Goal: Task Accomplishment & Management: Manage account settings

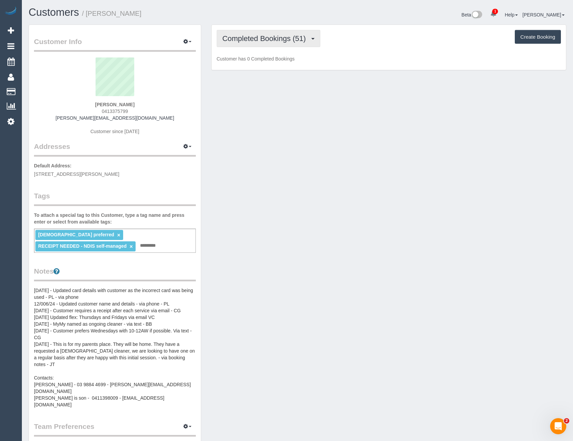
click at [290, 39] on span "Completed Bookings (51)" at bounding box center [265, 38] width 87 height 8
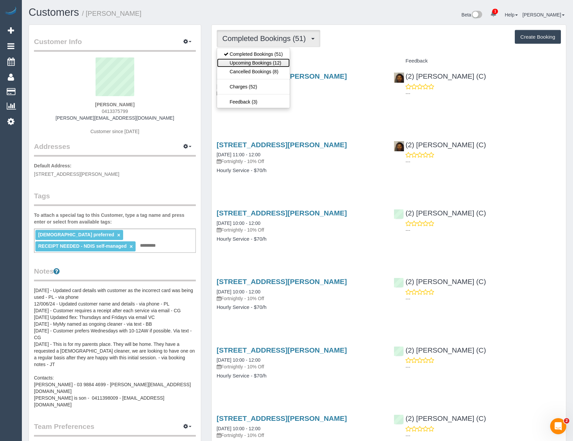
click at [281, 63] on link "Upcoming Bookings (12)" at bounding box center [253, 62] width 73 height 9
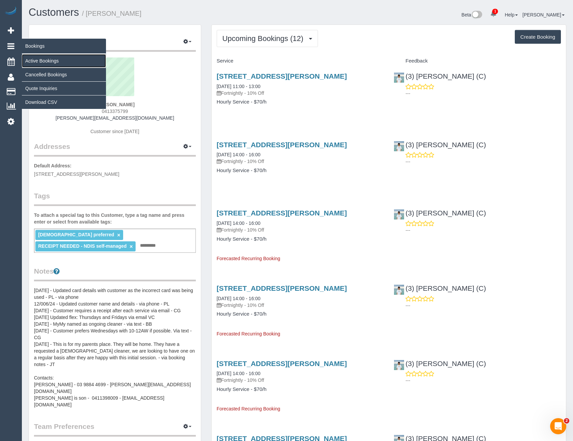
click at [41, 64] on link "Active Bookings" at bounding box center [64, 60] width 84 height 13
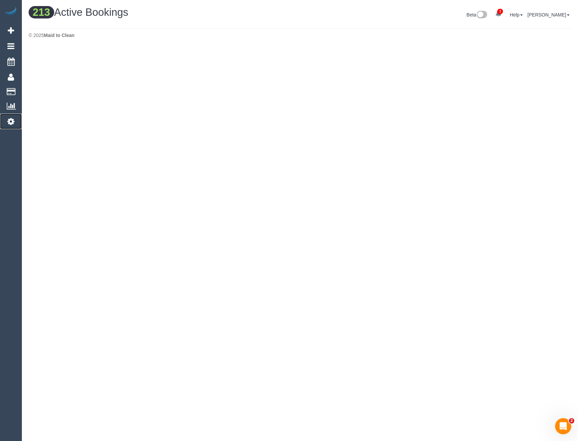
click at [9, 121] on icon at bounding box center [10, 121] width 7 height 8
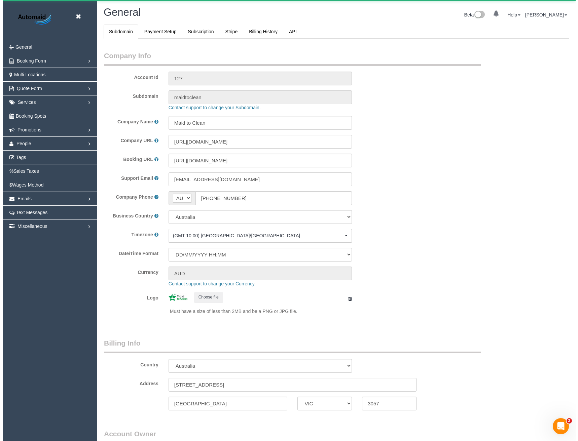
scroll to position [1537, 573]
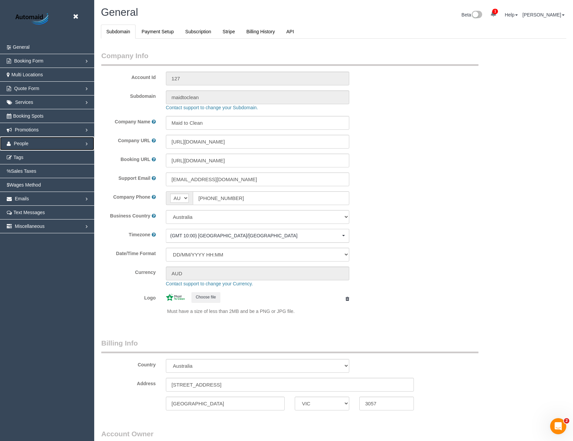
click at [22, 144] on span "People" at bounding box center [21, 143] width 15 height 5
select select "1"
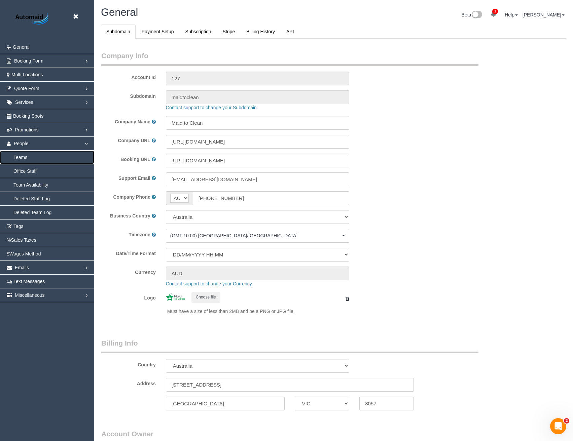
click at [25, 158] on link "Teams" at bounding box center [47, 157] width 94 height 13
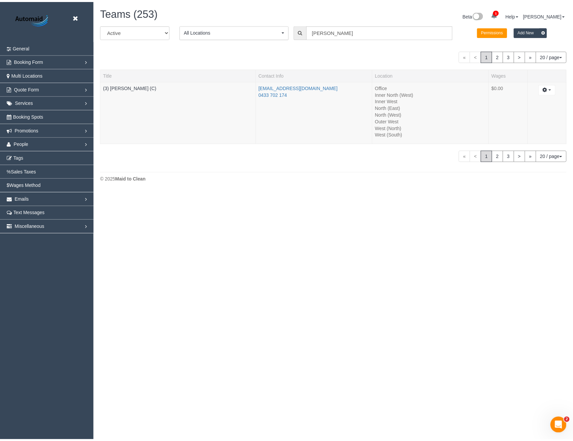
scroll to position [192, 578]
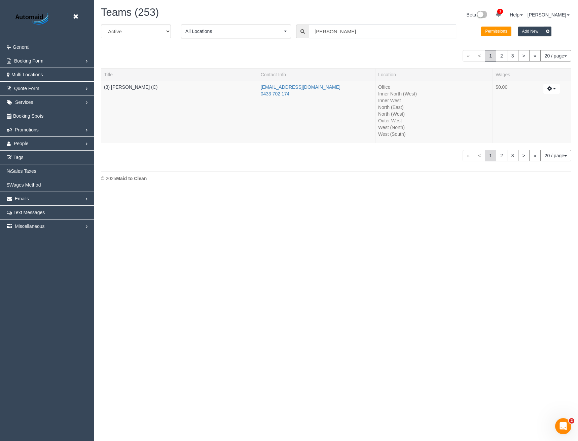
drag, startPoint x: 348, startPoint y: 29, endPoint x: 281, endPoint y: 29, distance: 67.6
click at [281, 29] on div "All Active Archived All Locations All Locations Active Locations Office [defaul…" at bounding box center [336, 34] width 480 height 19
click at [118, 85] on link "(3) [PERSON_NAME] (C)" at bounding box center [130, 86] width 53 height 5
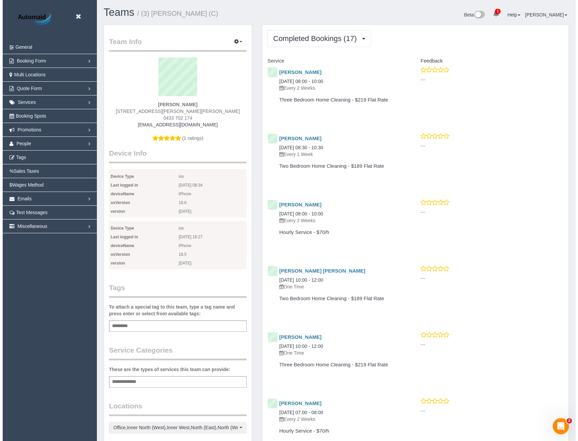
scroll to position [1283, 573]
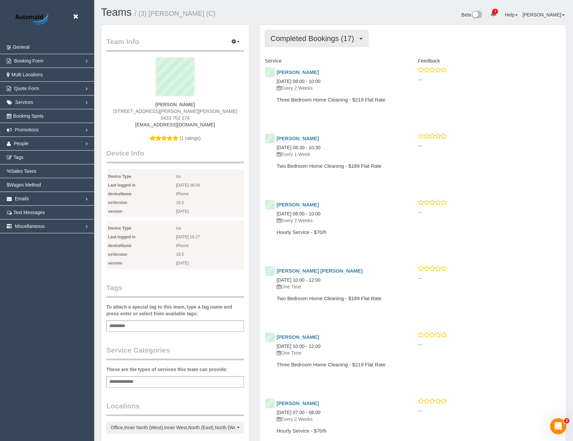
click at [339, 35] on span "Completed Bookings (17)" at bounding box center [313, 38] width 87 height 8
click at [365, 101] on h4 "Three Bedroom Home Cleaning - $219 Flat Rate" at bounding box center [336, 100] width 121 height 6
drag, startPoint x: 73, startPoint y: 14, endPoint x: 61, endPoint y: 65, distance: 52.2
click at [73, 14] on link at bounding box center [77, 17] width 10 height 10
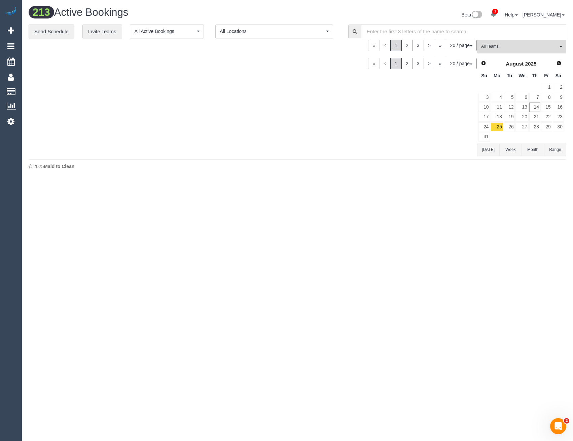
scroll to position [794, 573]
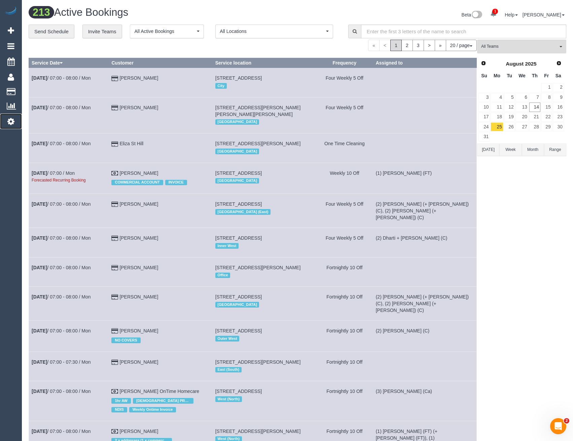
click at [11, 124] on icon at bounding box center [10, 121] width 7 height 8
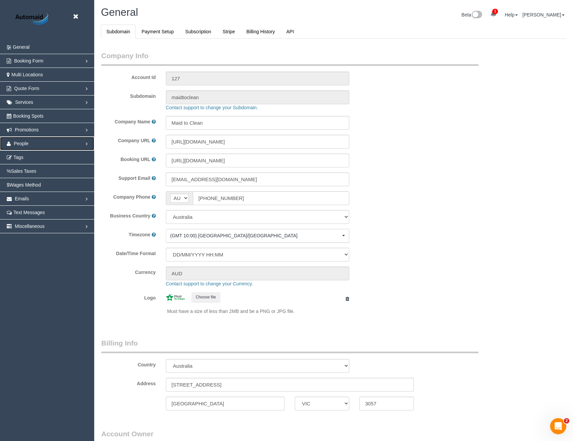
click at [48, 144] on link "People" at bounding box center [47, 143] width 94 height 13
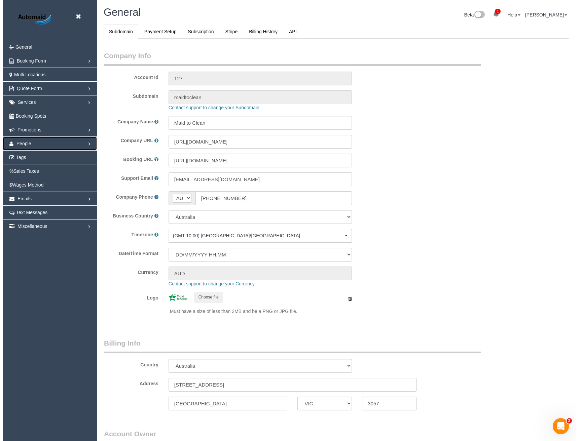
scroll to position [1537, 573]
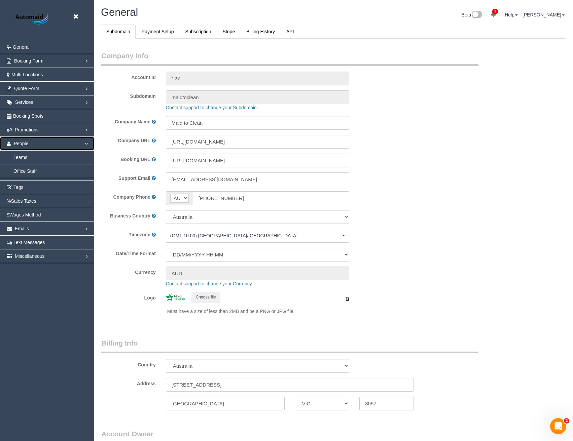
select select "1"
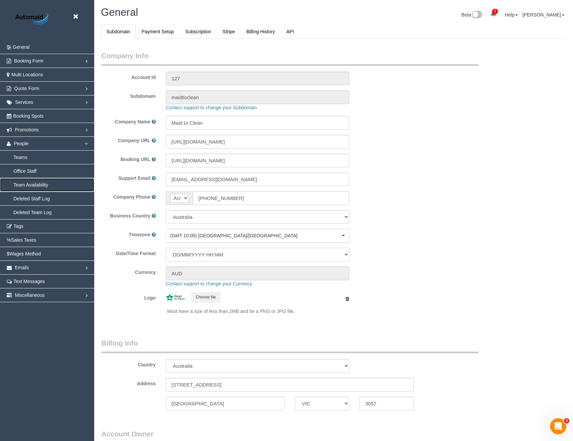
click at [43, 186] on link "Team Availability" at bounding box center [47, 184] width 94 height 13
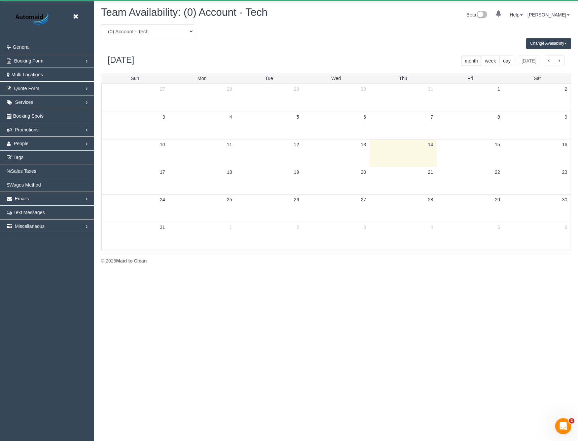
scroll to position [274, 578]
click at [173, 31] on select "(0) Account - Tech (0) Office (0) Raunak Test Account (1) Debbie Brodjanac (FT)…" at bounding box center [147, 32] width 93 height 14
select select "number:106742"
click at [101, 25] on select "(0) Account - Tech (0) Office (0) Raunak Test Account (1) Debbie Brodjanac (FT)…" at bounding box center [147, 32] width 93 height 14
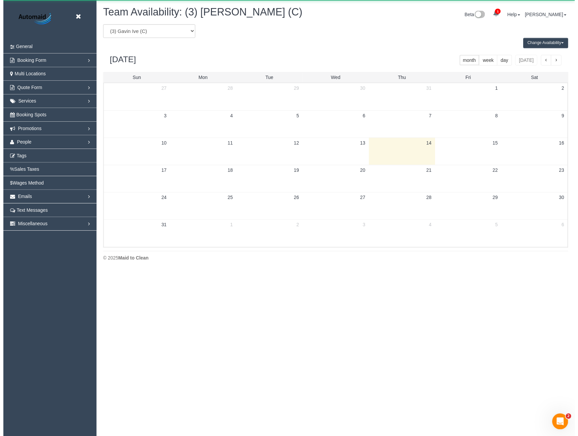
scroll to position [33344, 33040]
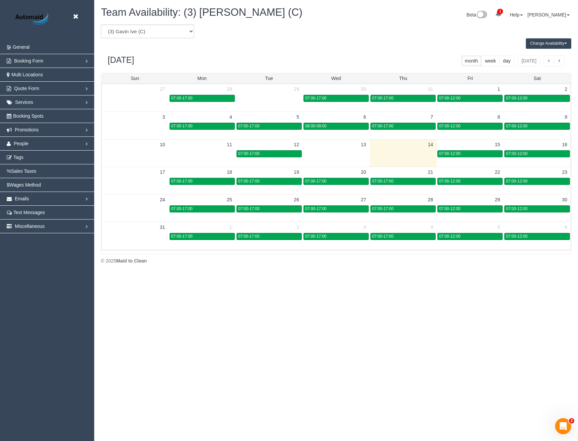
click at [555, 44] on button "Change Availability" at bounding box center [547, 43] width 45 height 10
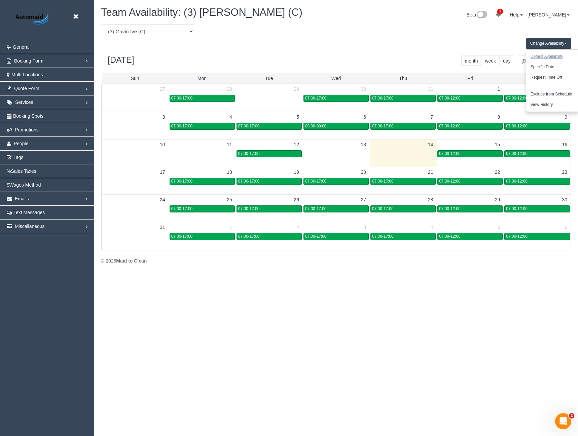
click at [552, 56] on button "Default Availability" at bounding box center [546, 56] width 41 height 10
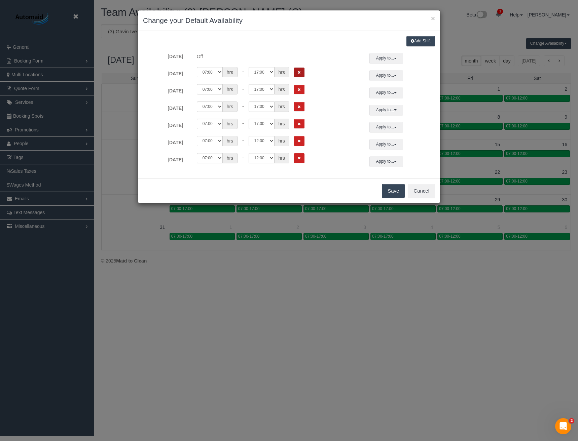
click at [298, 75] on button "Remove Shift" at bounding box center [299, 73] width 10 height 10
click at [299, 84] on div "00:00 00:05 00:10 00:15 00:20 00:25 00:30 00:35 00:40 00:45 00:50 00:55 01:00 0…" at bounding box center [276, 87] width 176 height 21
click at [301, 100] on div "00:00 00:05 00:10 00:15 00:20 00:25 00:30 00:35 00:40 00:45 00:50 00:55 01:00 0…" at bounding box center [276, 105] width 176 height 21
click at [301, 91] on button "Remove Shift" at bounding box center [299, 90] width 10 height 10
click at [299, 109] on button "Remove Shift" at bounding box center [299, 107] width 10 height 10
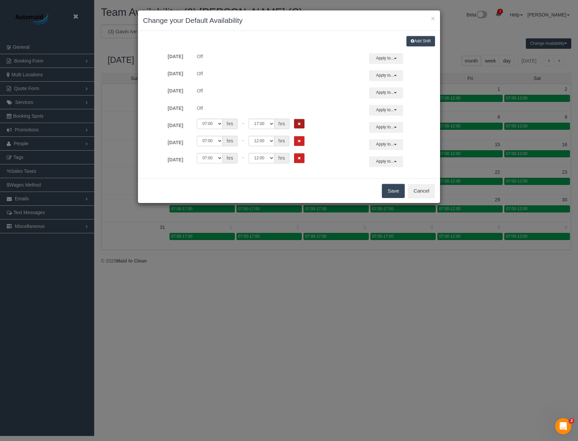
click at [302, 127] on button "Remove Shift" at bounding box center [299, 124] width 10 height 10
click at [299, 143] on icon "Remove Shift" at bounding box center [299, 141] width 3 height 4
click at [301, 160] on button "Remove Shift" at bounding box center [299, 158] width 10 height 10
click at [399, 194] on button "Save" at bounding box center [393, 191] width 23 height 14
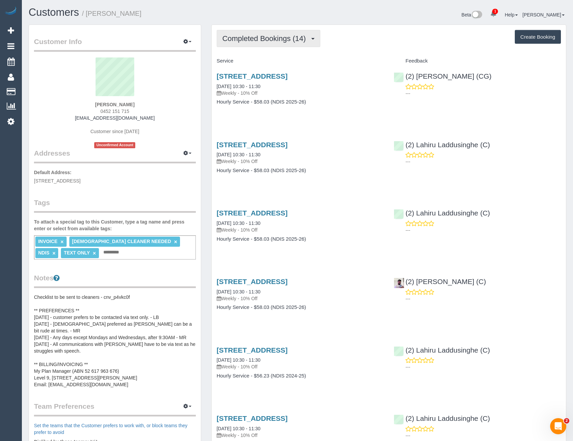
click at [300, 36] on span "Completed Bookings (14)" at bounding box center [265, 38] width 87 height 8
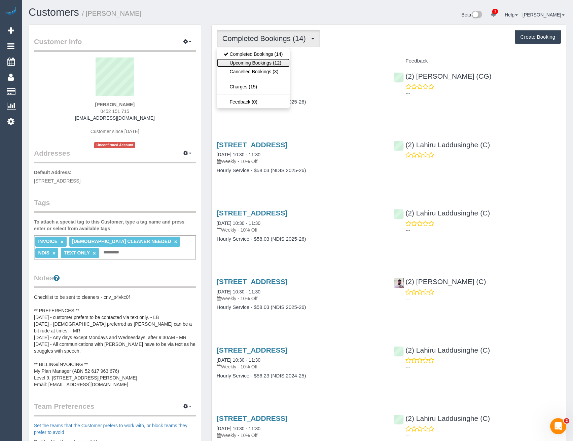
click at [280, 65] on link "Upcoming Bookings (12)" at bounding box center [253, 62] width 73 height 9
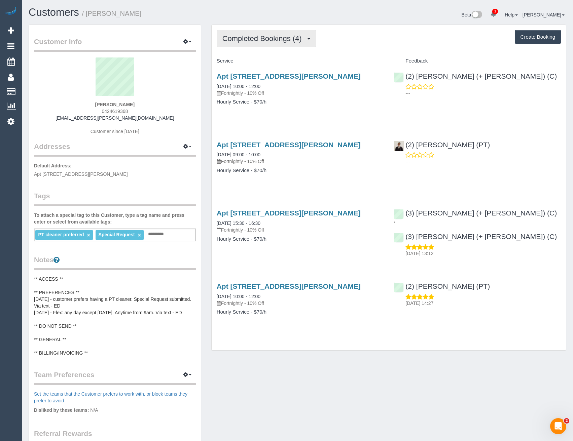
click at [268, 34] on span "Completed Bookings (4)" at bounding box center [263, 38] width 83 height 8
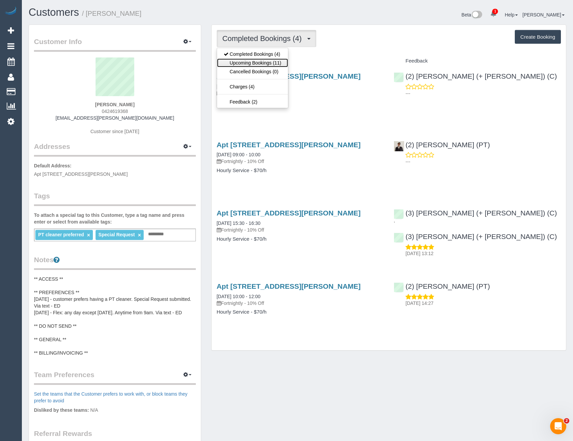
click at [271, 65] on link "Upcoming Bookings (11)" at bounding box center [252, 62] width 71 height 9
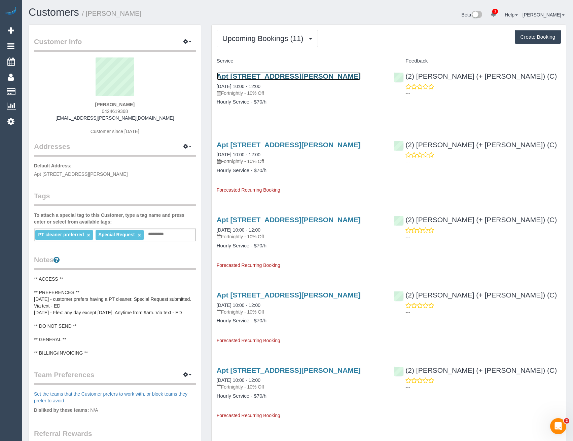
click at [309, 74] on link "Apt 1704/433 Collins Street, Melbourne, VIC 3000" at bounding box center [288, 76] width 144 height 8
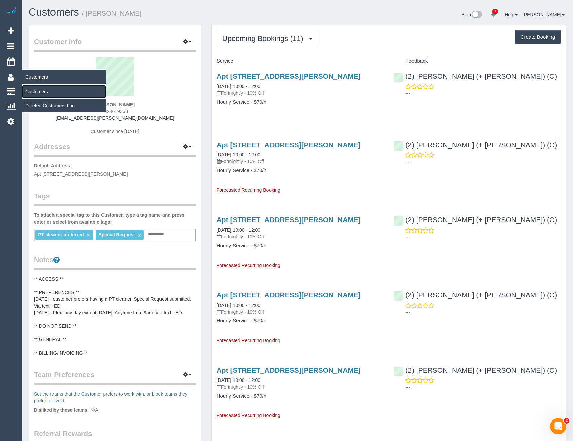
click at [32, 93] on link "Customers" at bounding box center [64, 91] width 84 height 13
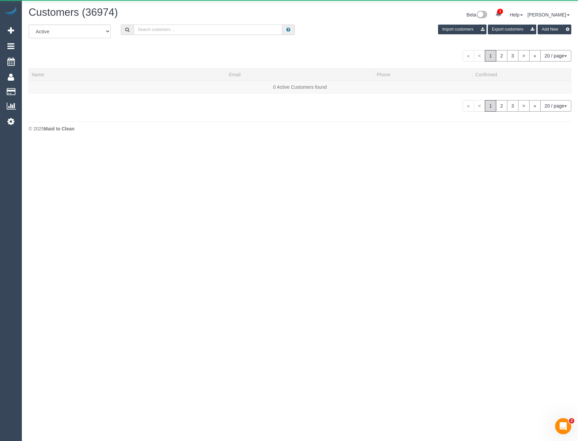
click at [141, 30] on input "text" at bounding box center [207, 30] width 149 height 10
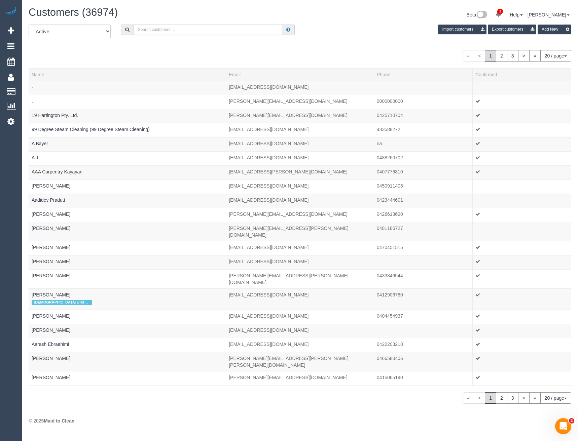
paste input "chrisamcourtelis@gmail.com"
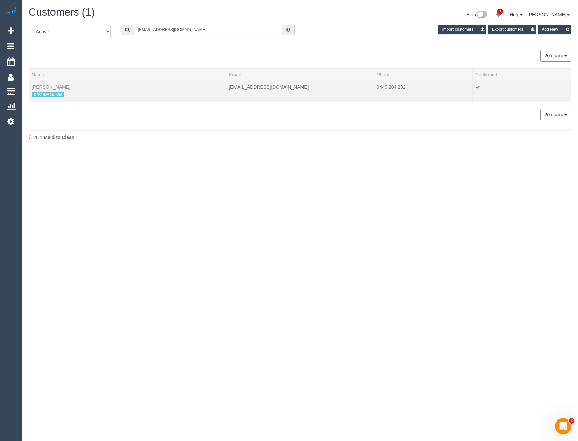
type input "chrisamcourtelis@gmail.com"
click at [63, 85] on link "Samantha Courtelis" at bounding box center [51, 86] width 39 height 5
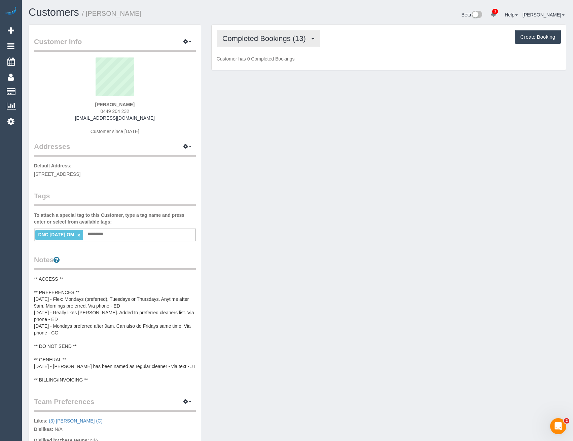
click at [299, 38] on span "Completed Bookings (13)" at bounding box center [265, 38] width 87 height 8
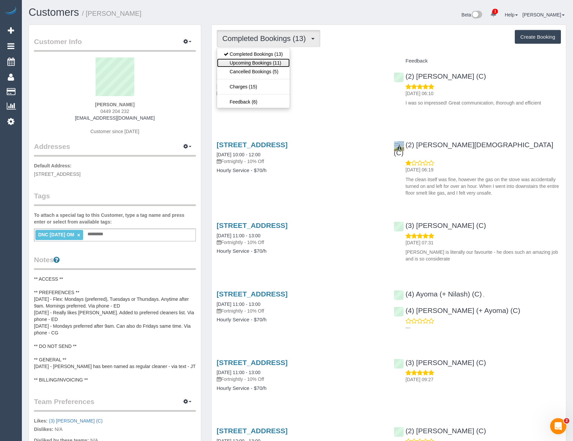
click at [259, 59] on link "Upcoming Bookings (11)" at bounding box center [253, 62] width 73 height 9
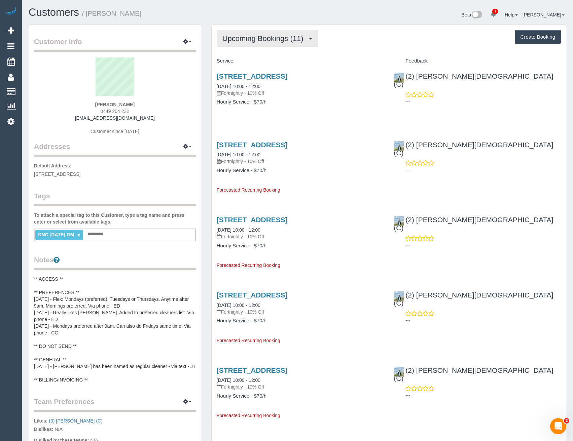
click at [279, 36] on span "Upcoming Bookings (11)" at bounding box center [264, 38] width 84 height 8
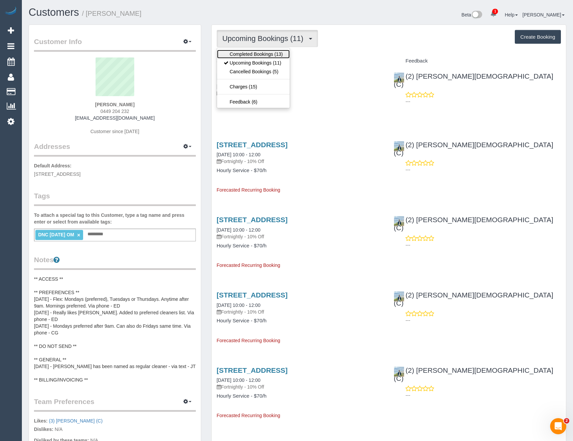
click at [264, 52] on link "Completed Bookings (13)" at bounding box center [253, 54] width 73 height 9
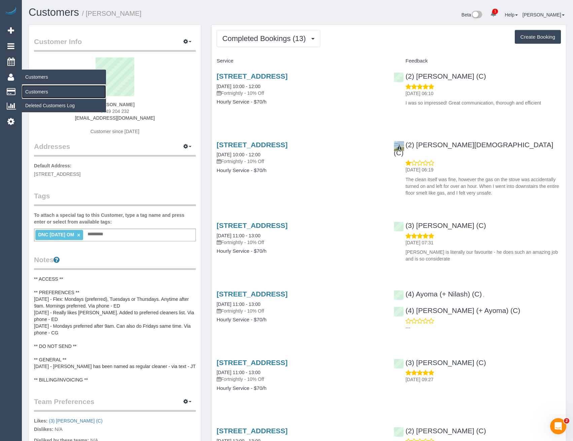
click at [33, 95] on link "Customers" at bounding box center [64, 91] width 84 height 13
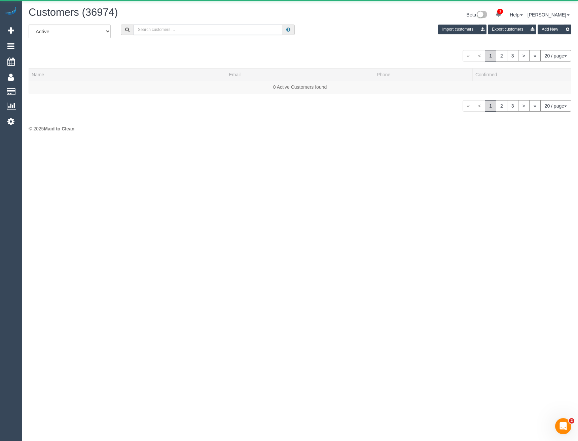
click at [175, 28] on input "text" at bounding box center [207, 30] width 149 height 10
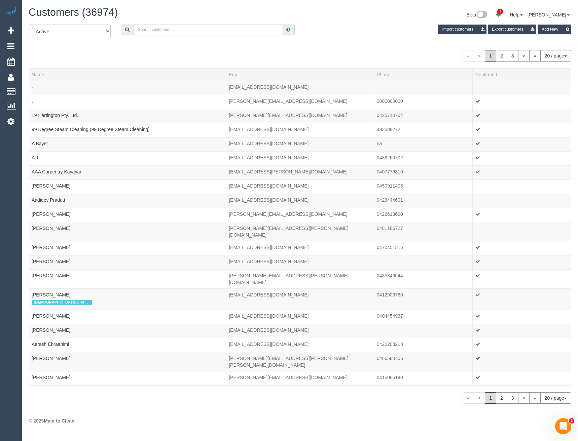
paste input "andrew3stedall@gmail.com"
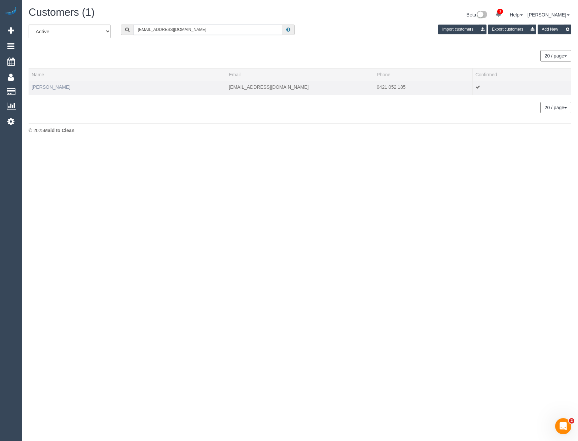
type input "andrew3stedall@gmail.com"
click at [54, 88] on link "Andrew Stedall" at bounding box center [51, 86] width 39 height 5
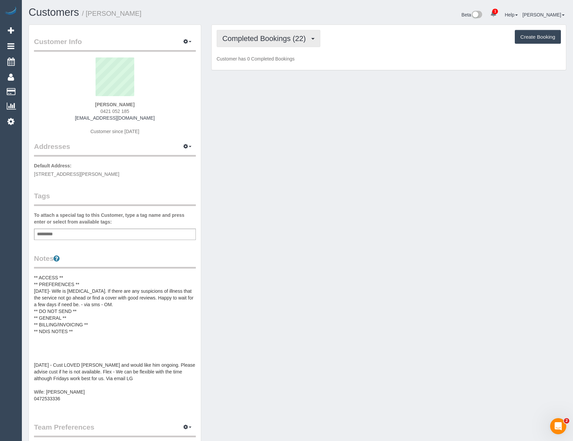
click at [300, 30] on button "Completed Bookings (22)" at bounding box center [268, 38] width 104 height 17
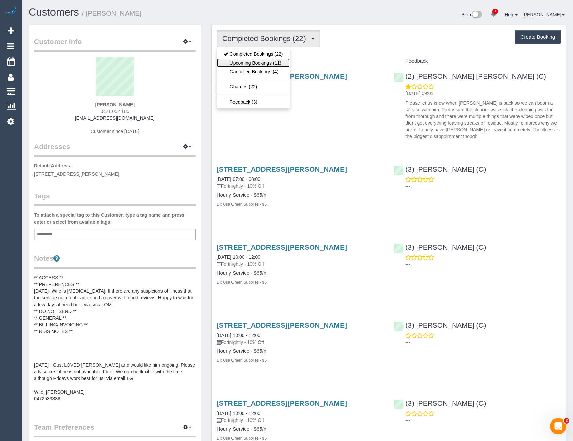
click at [282, 63] on link "Upcoming Bookings (11)" at bounding box center [253, 62] width 73 height 9
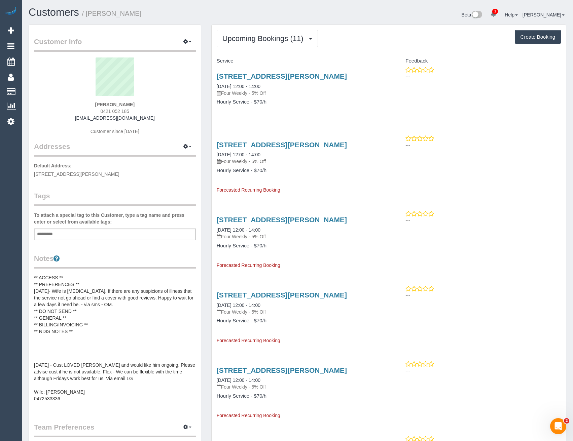
click at [422, 405] on div "11 Arthur Street, Unit 2, Coburg North, VIC 3058 11/12/2025 12:00 - 14:00 Four …" at bounding box center [388, 390] width 354 height 58
click at [11, 124] on icon at bounding box center [10, 121] width 7 height 8
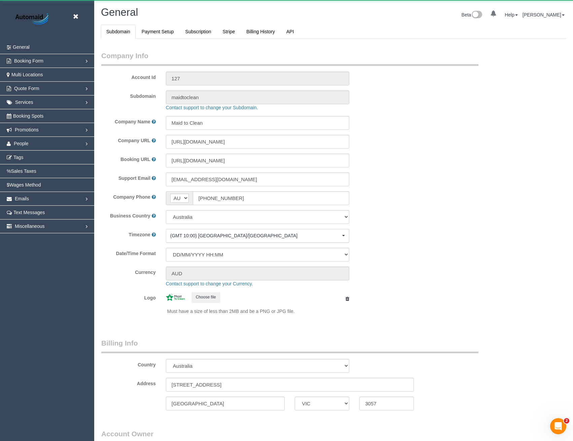
select select "string:AU"
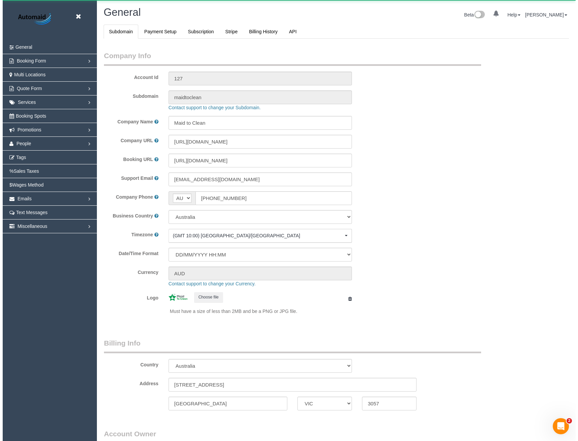
scroll to position [1537, 573]
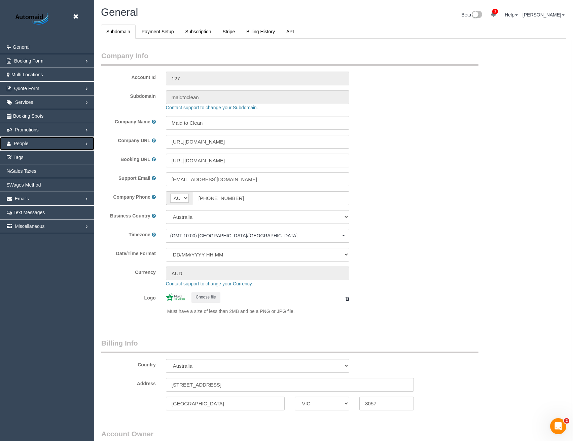
click at [22, 147] on link "People" at bounding box center [47, 143] width 94 height 13
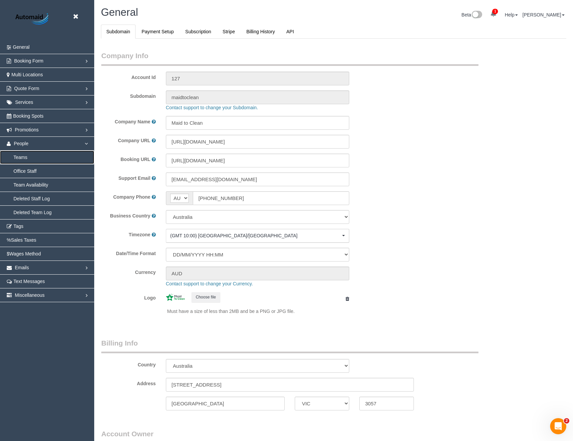
click at [28, 157] on link "Teams" at bounding box center [47, 157] width 94 height 13
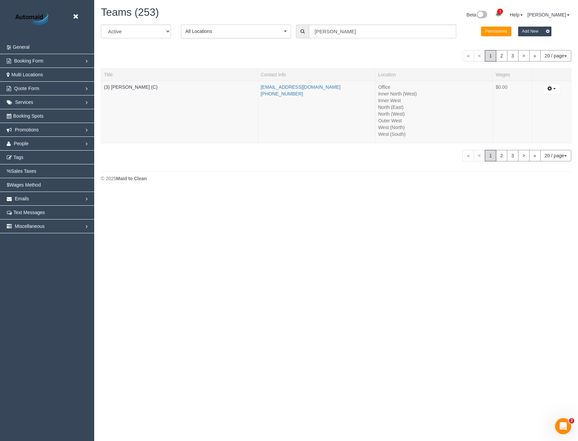
scroll to position [192, 578]
drag, startPoint x: 331, startPoint y: 31, endPoint x: 270, endPoint y: 26, distance: 61.4
click at [274, 34] on div "All Active Archived All Locations All Locations Active Locations Office [defaul…" at bounding box center [336, 34] width 480 height 19
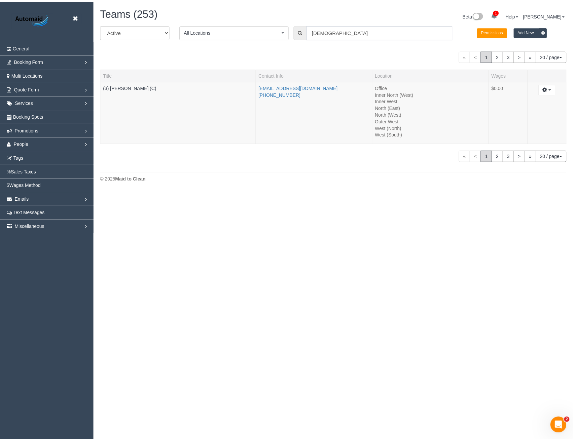
scroll to position [198, 578]
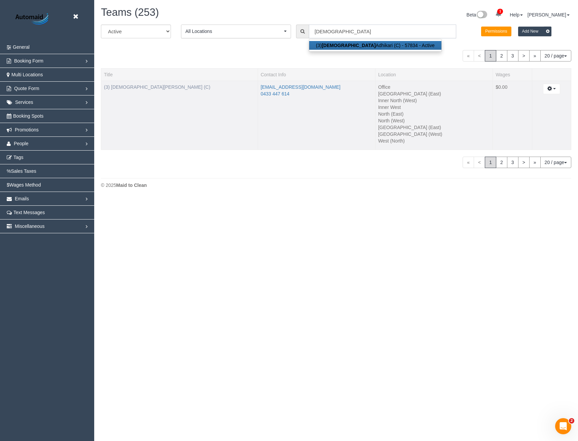
type input "Buddhi"
click at [136, 89] on link "(3) Buddhi Adhikari (C)" at bounding box center [157, 86] width 106 height 5
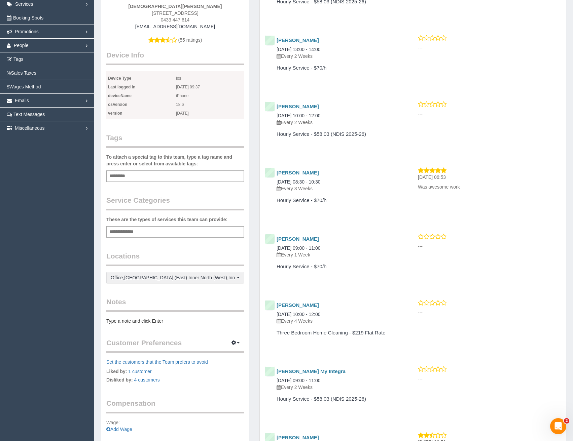
scroll to position [101, 0]
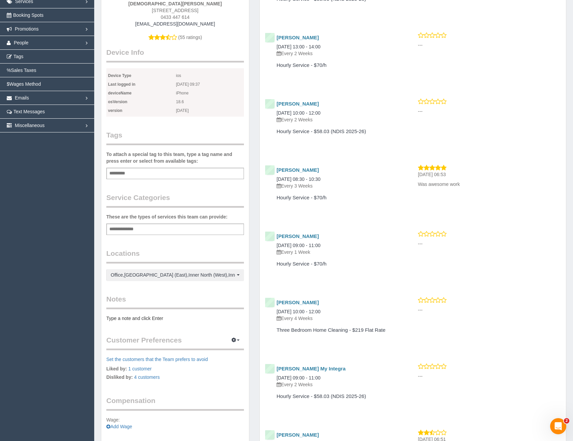
click at [149, 323] on div "Team Info Edit Contact Info Send Message Send Welcome Email Email Preferences V…" at bounding box center [175, 186] width 148 height 525
click at [146, 316] on pre "Type a note and click Enter" at bounding box center [174, 318] width 137 height 7
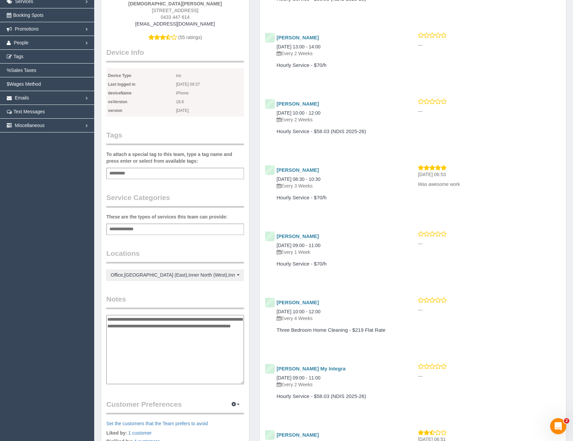
drag, startPoint x: 118, startPoint y: 333, endPoint x: 123, endPoint y: 358, distance: 24.7
click at [123, 358] on textarea "**********" at bounding box center [174, 349] width 137 height 69
click at [187, 327] on textarea "**********" at bounding box center [174, 349] width 137 height 69
click at [186, 332] on textarea "**********" at bounding box center [174, 349] width 137 height 69
type textarea "**********"
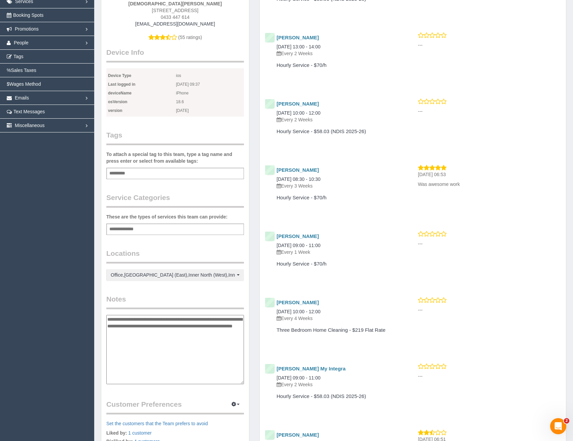
click at [174, 304] on legend "Notes" at bounding box center [174, 301] width 137 height 15
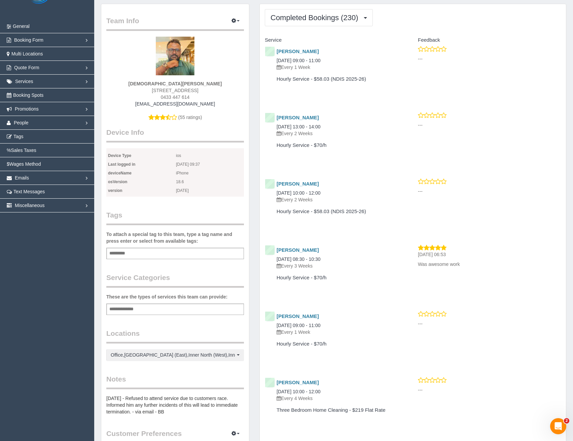
scroll to position [0, 0]
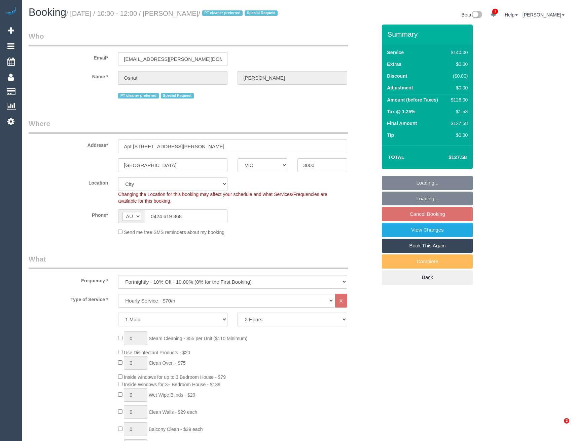
select select "VIC"
select select "number:28"
select select "number:14"
select select "number:20"
select select "number:36"
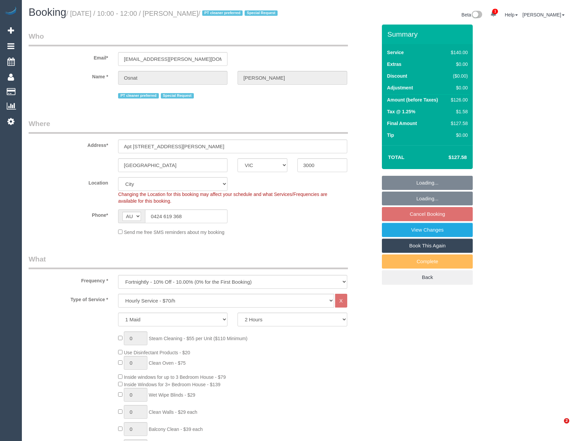
select select "number:35"
select select "number:11"
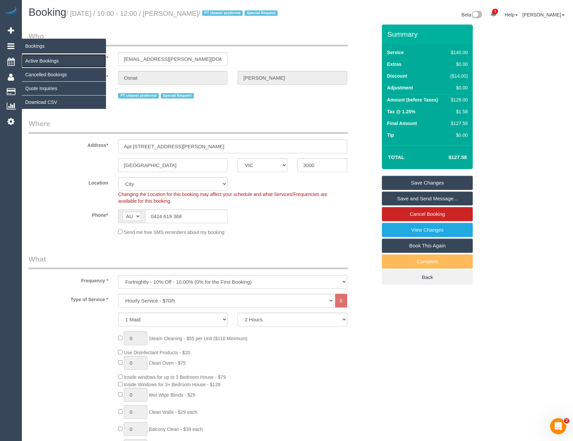
click at [36, 59] on link "Active Bookings" at bounding box center [64, 60] width 84 height 13
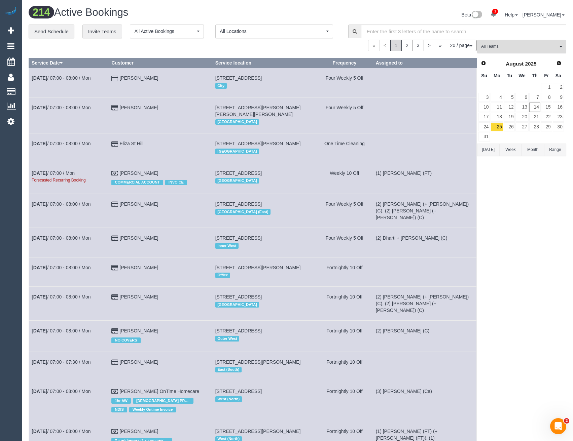
click at [506, 48] on span "All Teams" at bounding box center [519, 47] width 77 height 6
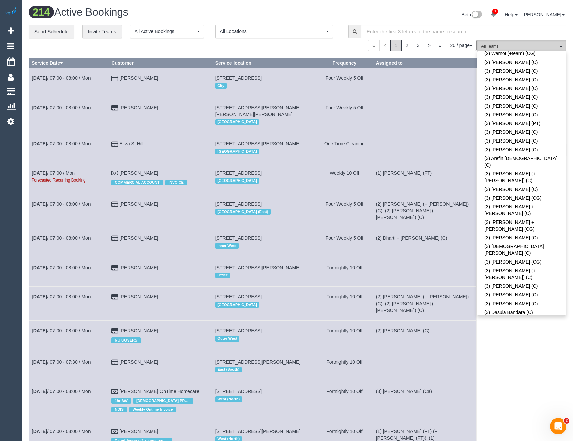
scroll to position [874, 0]
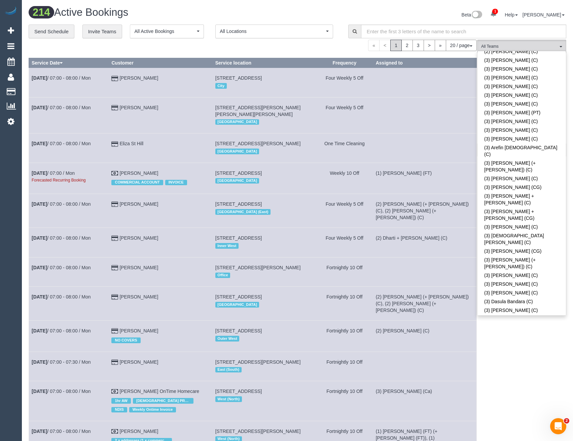
click at [515, 341] on div "(3) Hasindu Chamath (C) All Teams Remove Team Filters (0) Account - Tech (0) Of…" at bounding box center [521, 409] width 89 height 739
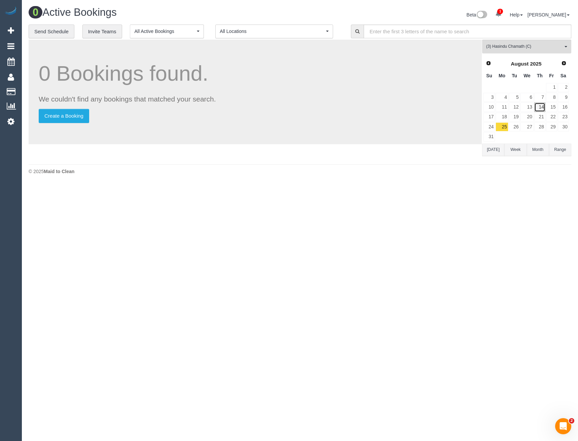
click at [538, 107] on link "14" at bounding box center [539, 107] width 11 height 9
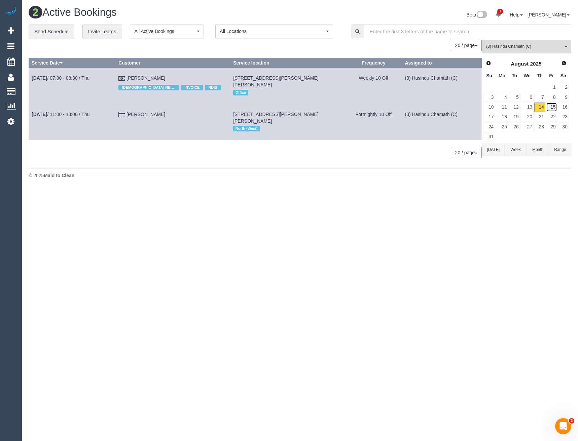
click at [550, 111] on link "15" at bounding box center [551, 107] width 11 height 9
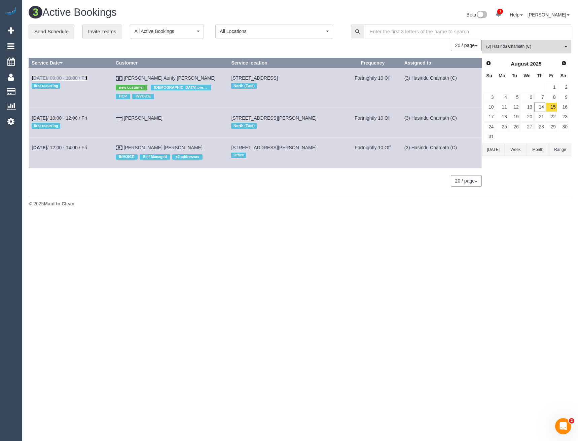
click at [77, 76] on link "Aug 15th / 09:00 - 10:00 / Fri" at bounding box center [59, 77] width 55 height 5
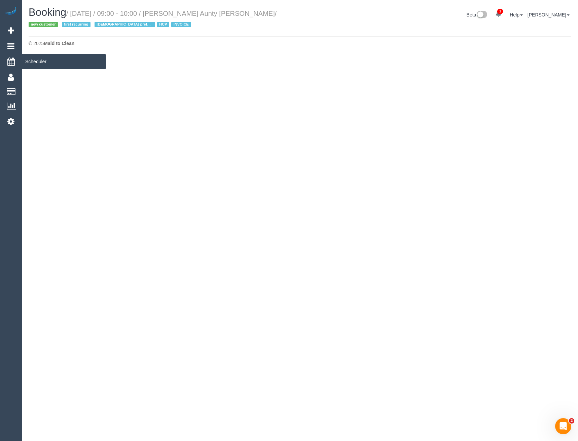
select select "VIC"
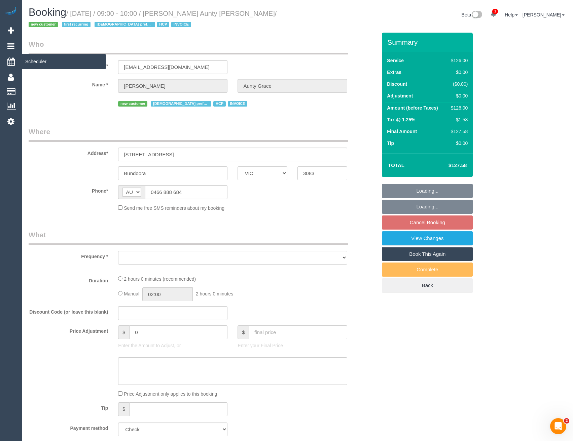
select select "number:28"
select select "number:14"
select select "number:19"
select select "number:25"
select select "number:35"
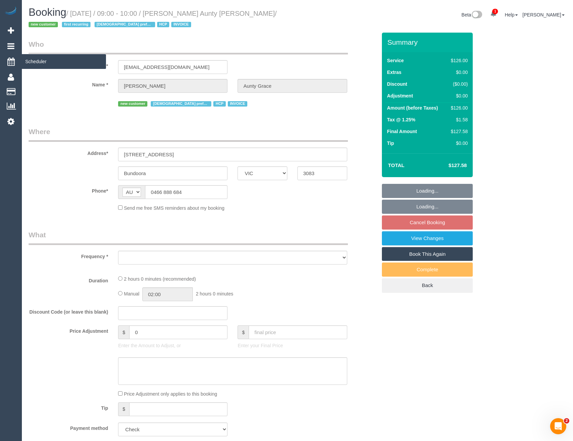
select select "object:3031"
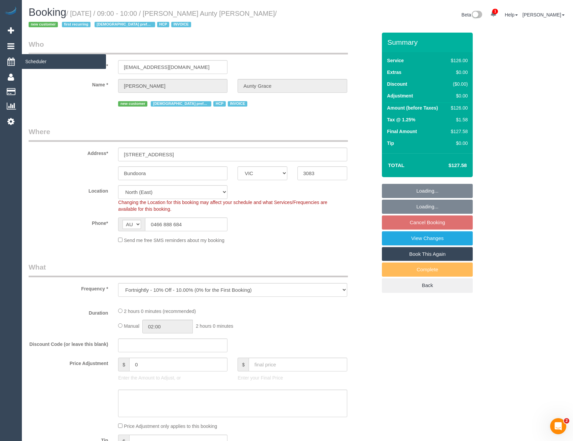
select select "120"
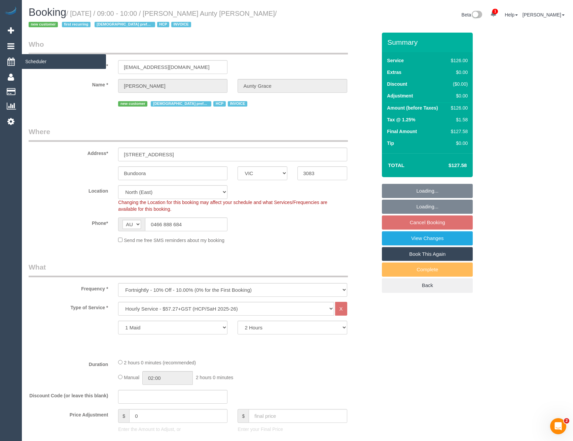
select select "object:3733"
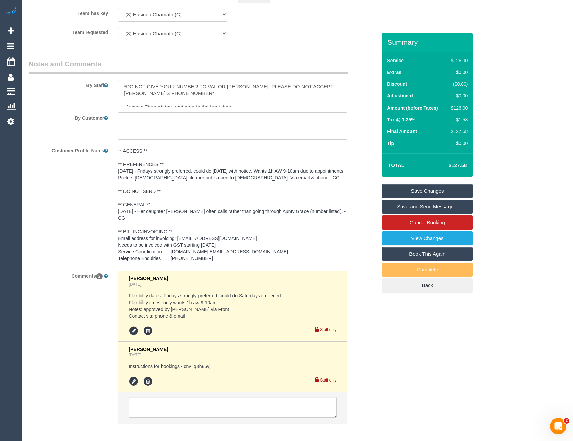
scroll to position [879, 0]
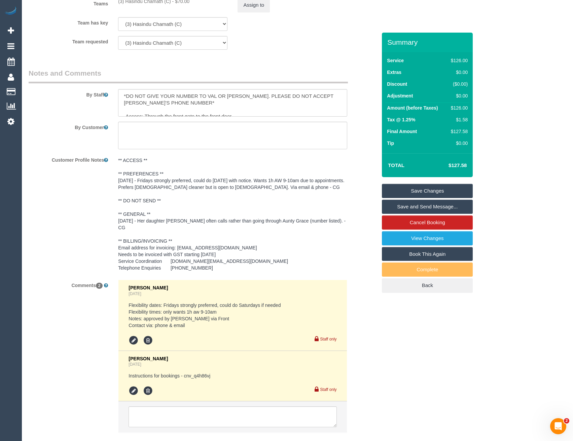
click at [163, 212] on pre "** ACCESS ** ** PREFERENCES ** 08/08/25 - Fridays strongly preferred, could do …" at bounding box center [232, 214] width 229 height 114
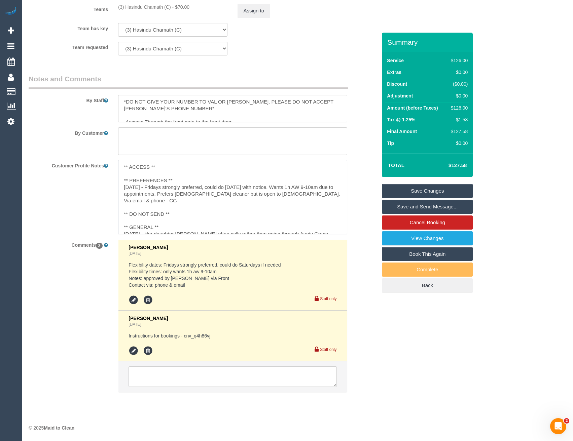
click at [163, 218] on textarea "** ACCESS ** ** PREFERENCES ** 08/08/25 - Fridays strongly preferred, could do …" at bounding box center [232, 197] width 229 height 74
type textarea "** ACCESS ** ** PREFERENCES ** 08/08/25 - Fridays strongly preferred, could do …"
click at [69, 207] on div "Customer Profile Notes ** ACCESS ** ** PREFERENCES ** 08/08/25 - Fridays strong…" at bounding box center [203, 197] width 358 height 74
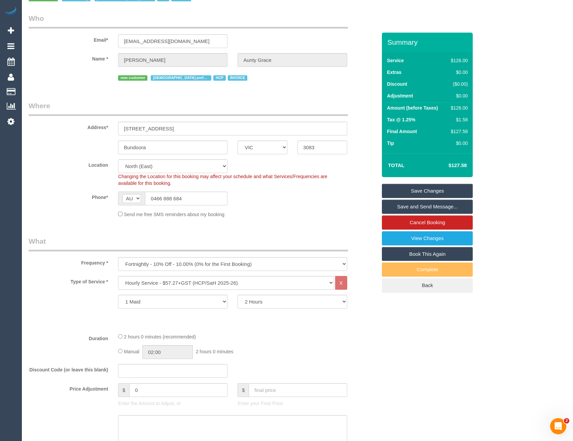
scroll to position [0, 0]
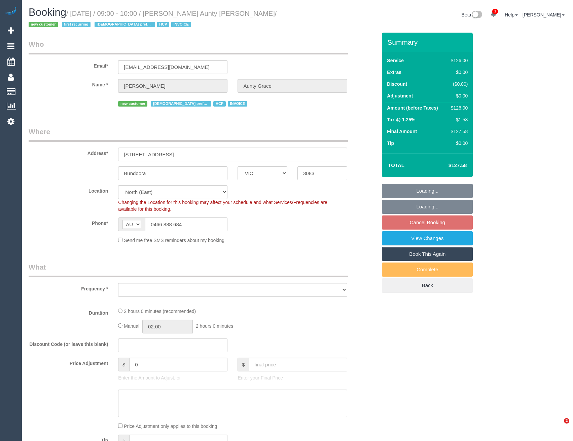
select select "VIC"
select select "object:736"
select select "120"
select select "number:28"
select select "number:14"
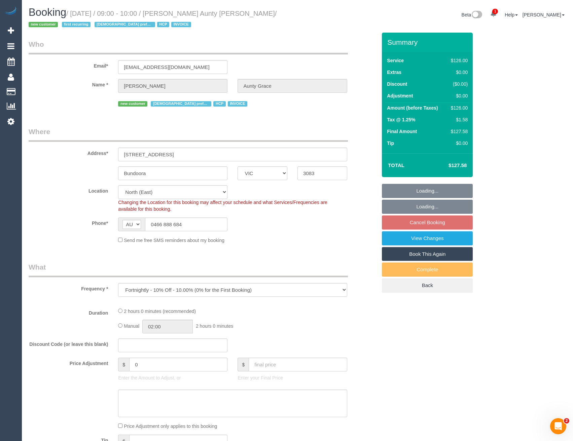
select select "number:19"
select select "number:25"
select select "number:35"
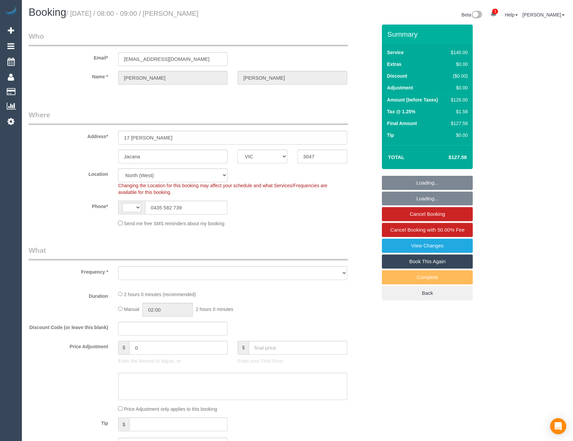
select select "VIC"
select select "string:AU"
select select "object:771"
select select "number:27"
select select "number:14"
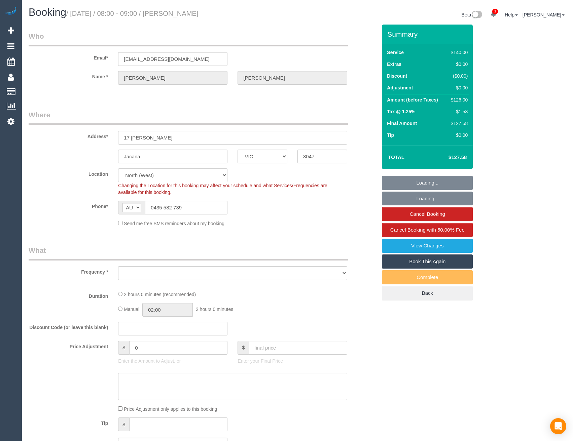
select select "number:18"
select select "number:36"
select select "number:34"
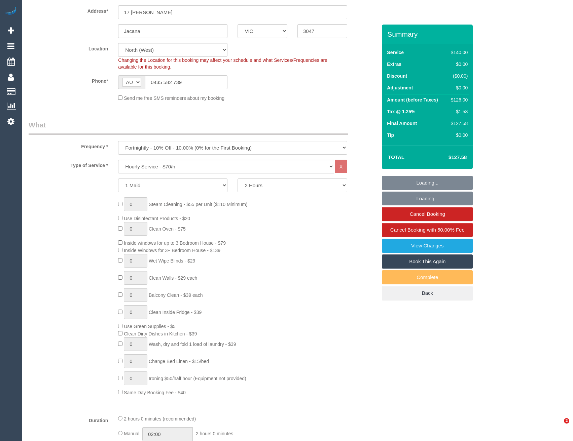
select select "object:954"
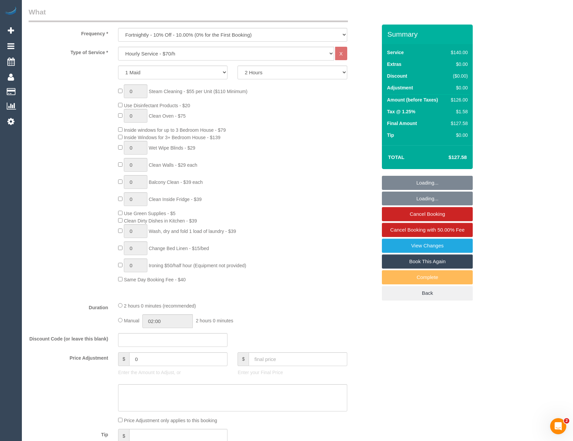
scroll to position [269, 0]
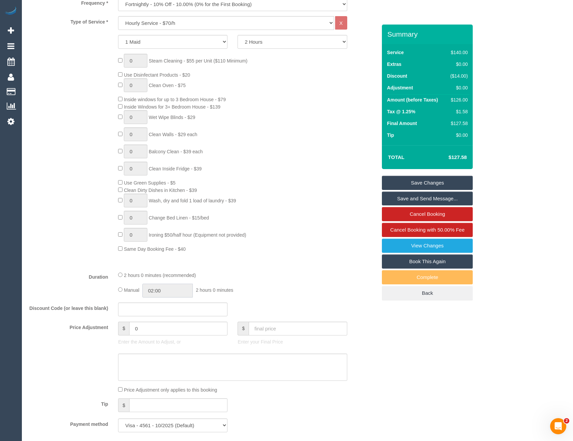
click at [179, 291] on input "02:00" at bounding box center [167, 291] width 50 height 14
type input "01:00"
click at [164, 308] on li "01:00" at bounding box center [160, 307] width 30 height 9
click at [298, 282] on div "2 hours 0 minutes (recommended) Manual 01:00 1 hour 0 minutes" at bounding box center [232, 284] width 239 height 26
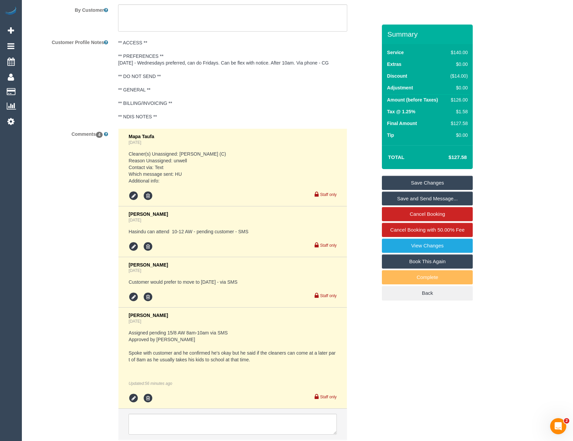
scroll to position [1238, 0]
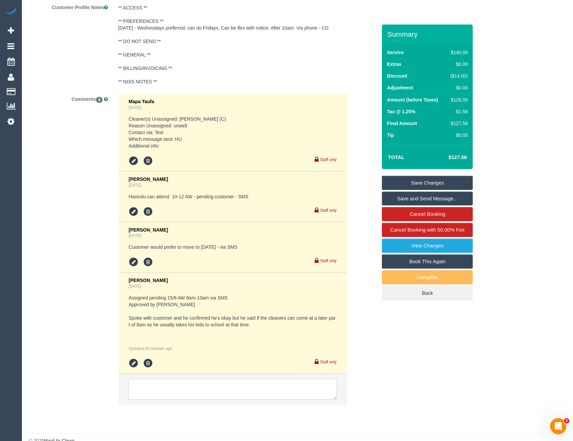
click at [197, 379] on textarea at bounding box center [232, 389] width 208 height 21
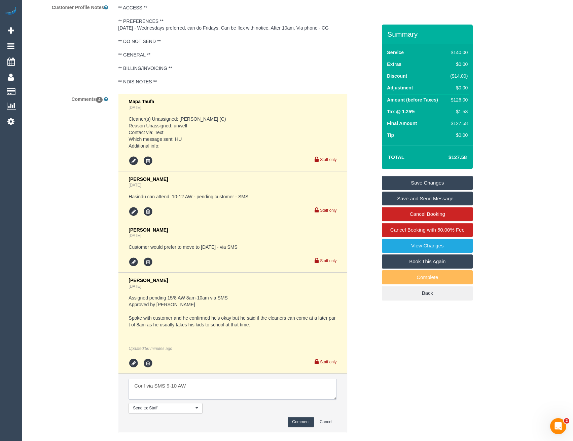
type textarea "Conf via SMS 9-10 AW"
click at [298, 417] on button "Comment" at bounding box center [300, 422] width 26 height 10
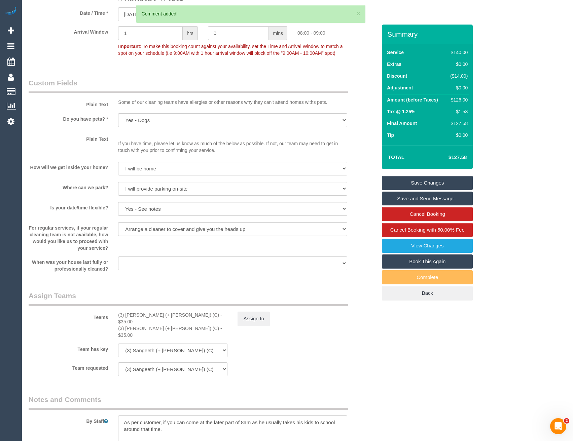
scroll to position [666, 0]
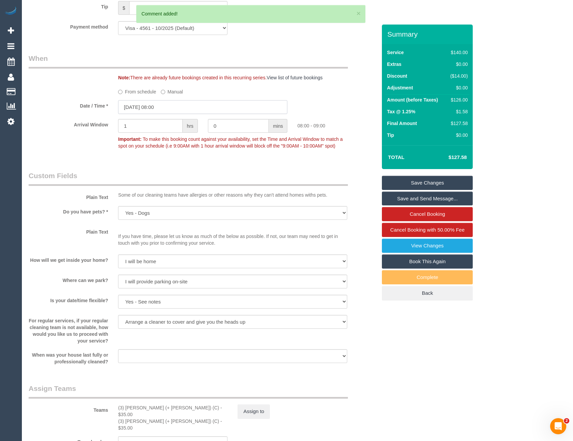
click at [167, 107] on input "15/08/2025 08:00" at bounding box center [202, 107] width 169 height 14
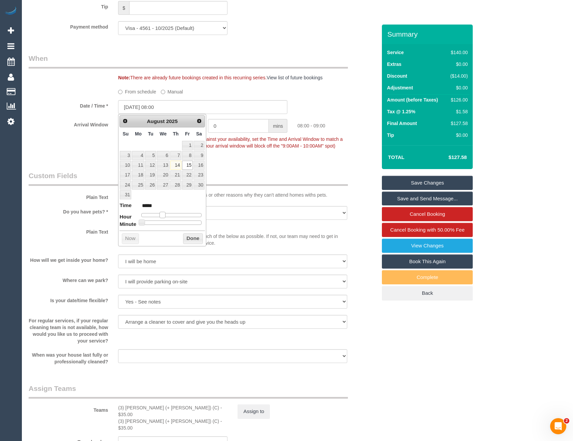
type input "[DATE] 09:00"
type input "*****"
click at [165, 216] on span at bounding box center [165, 215] width 6 height 6
click at [198, 238] on button "Done" at bounding box center [193, 238] width 20 height 11
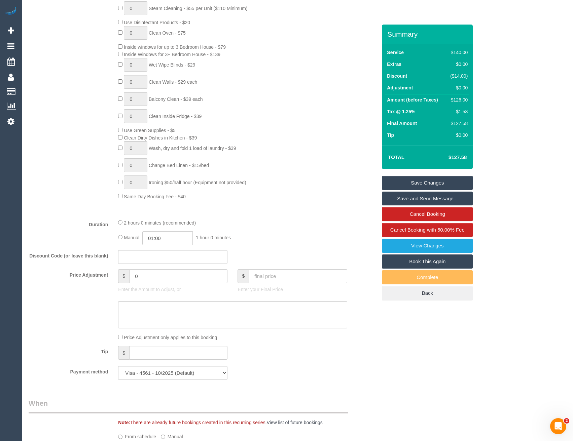
scroll to position [263, 0]
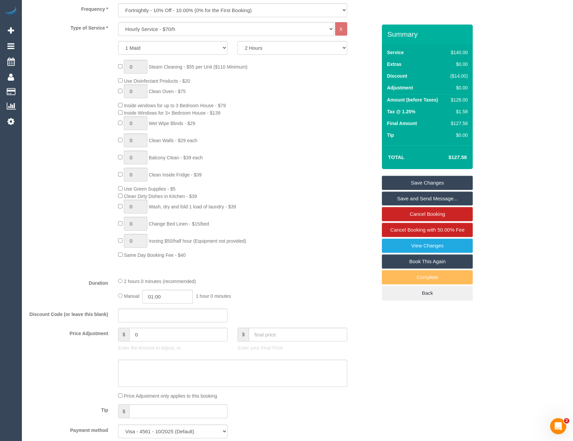
click at [411, 184] on link "Save Changes" at bounding box center [427, 183] width 91 height 14
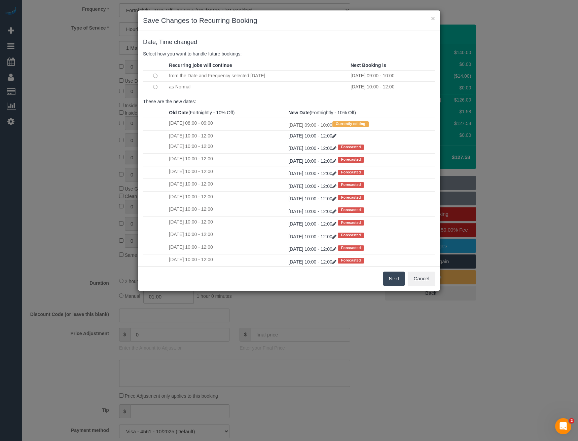
click at [395, 279] on button "Next" at bounding box center [394, 279] width 22 height 14
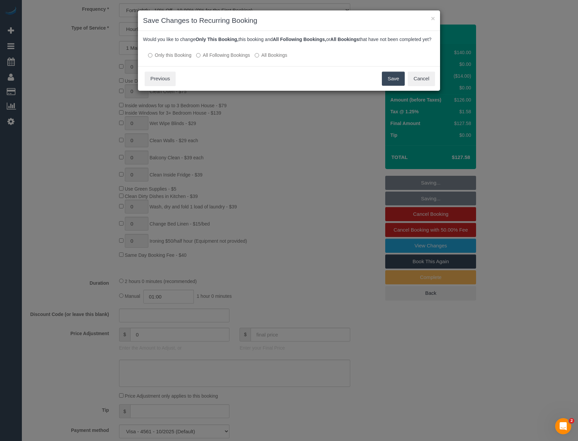
click at [390, 86] on button "Save" at bounding box center [393, 79] width 23 height 14
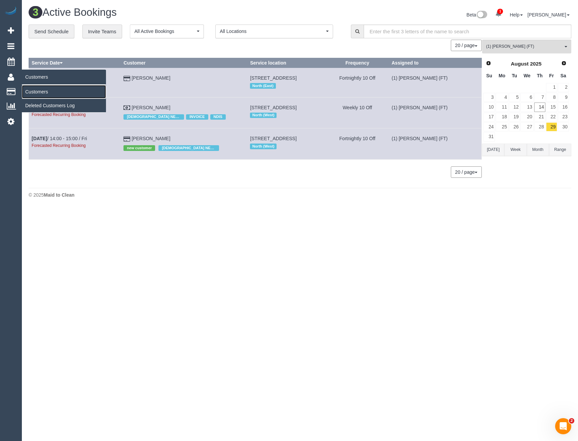
click at [37, 91] on link "Customers" at bounding box center [64, 91] width 84 height 13
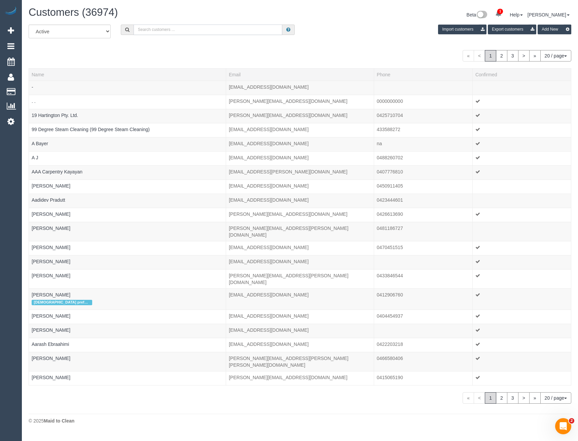
click at [181, 30] on input "text" at bounding box center [207, 30] width 149 height 10
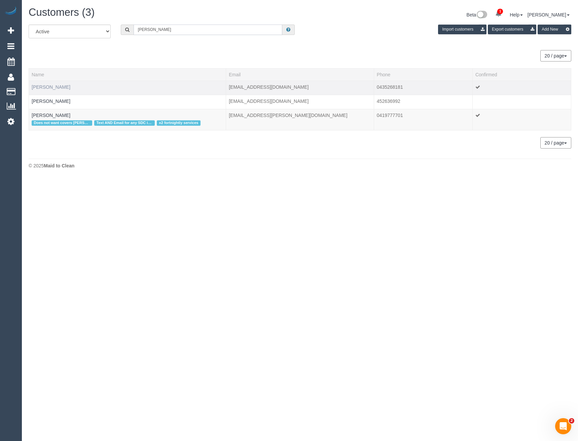
type input "Joanne A"
click at [56, 87] on link "Joanne Alcindor" at bounding box center [51, 86] width 39 height 5
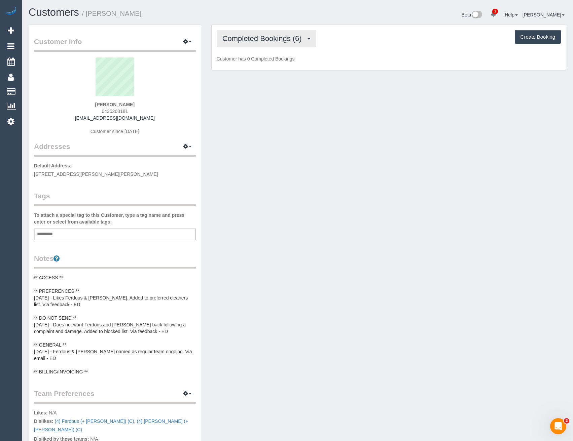
click at [293, 40] on span "Completed Bookings (6)" at bounding box center [263, 38] width 83 height 8
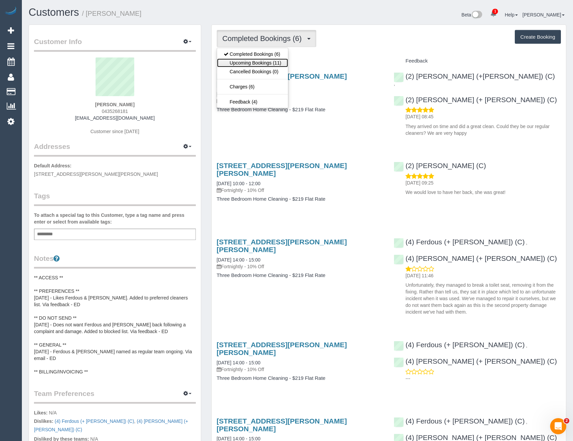
click at [278, 63] on link "Upcoming Bookings (11)" at bounding box center [252, 62] width 71 height 9
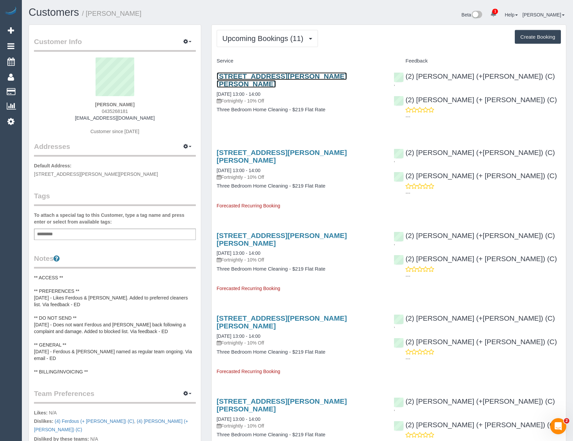
click at [304, 78] on link "229 Gilbert Rd, Unit 3, Preston, VIC 3072" at bounding box center [281, 79] width 130 height 15
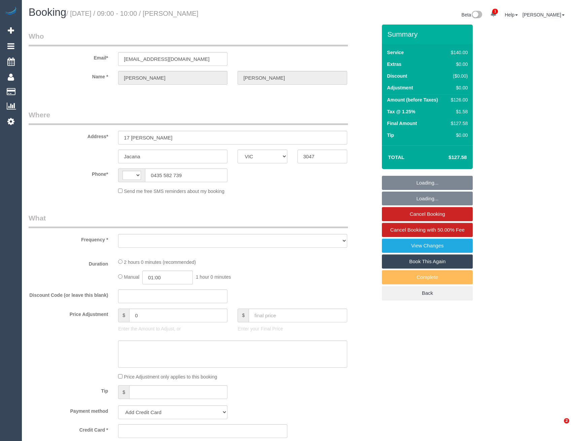
select select "VIC"
select select "object:298"
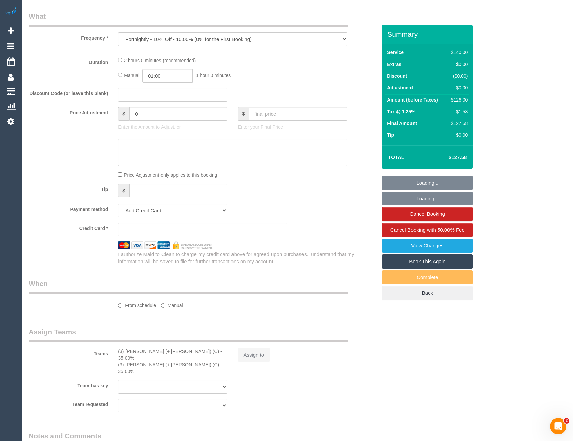
select select "string:AU"
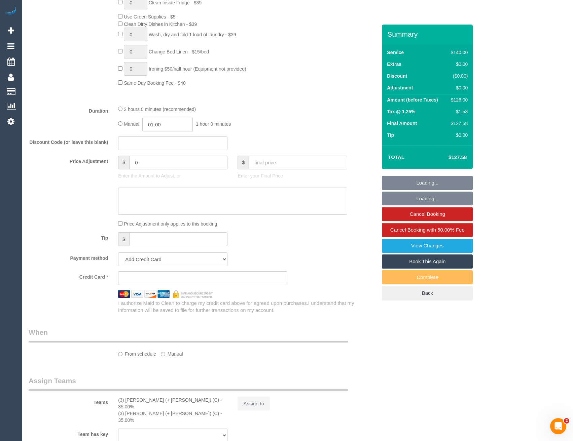
select select "string:stripe-pm_1RfXqn2GScqysDRVgzHwJ5VE"
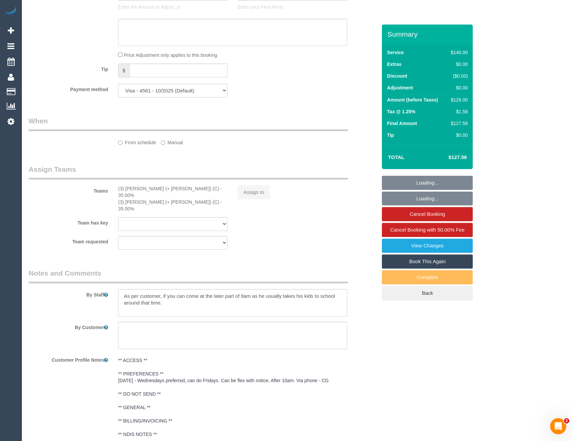
select select "object:812"
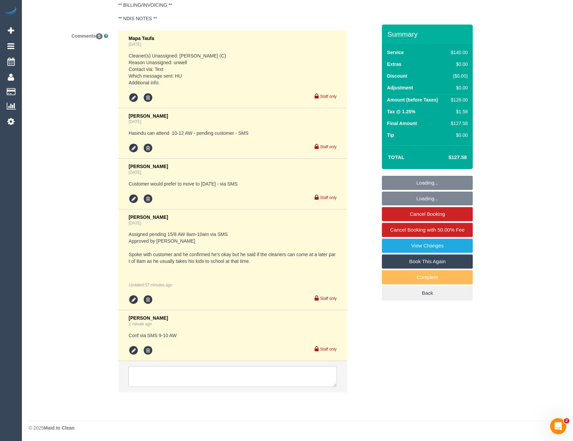
select select "number:27"
select select "number:14"
select select "number:18"
select select "number:36"
select select "number:34"
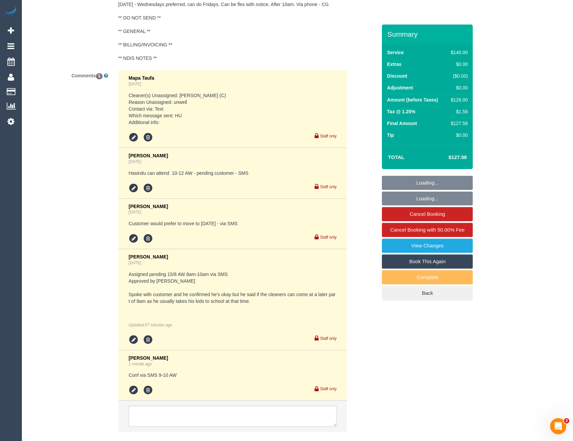
scroll to position [1276, 0]
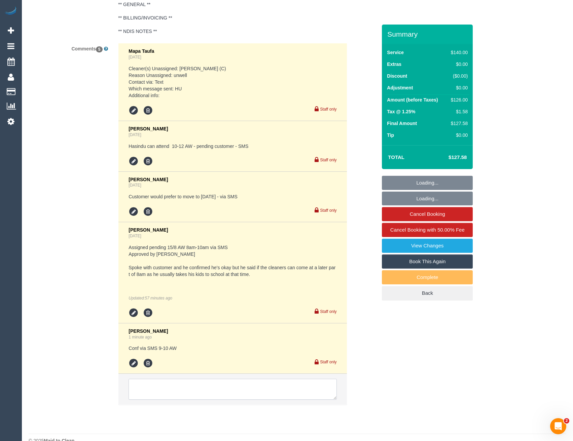
drag, startPoint x: 195, startPoint y: 387, endPoint x: 195, endPoint y: 376, distance: 11.1
click at [195, 387] on textarea at bounding box center [232, 389] width 208 height 21
click at [195, 379] on textarea at bounding box center [232, 389] width 208 height 21
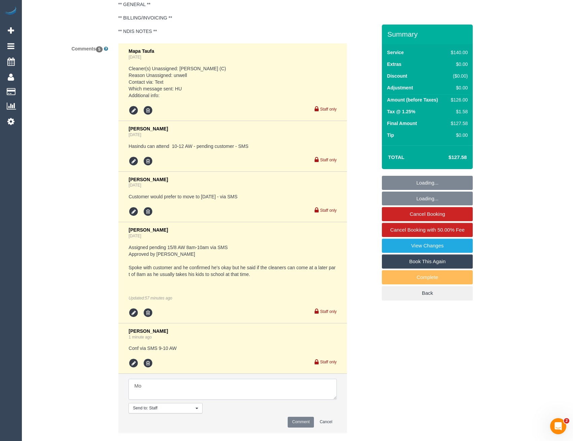
scroll to position [1288, 0]
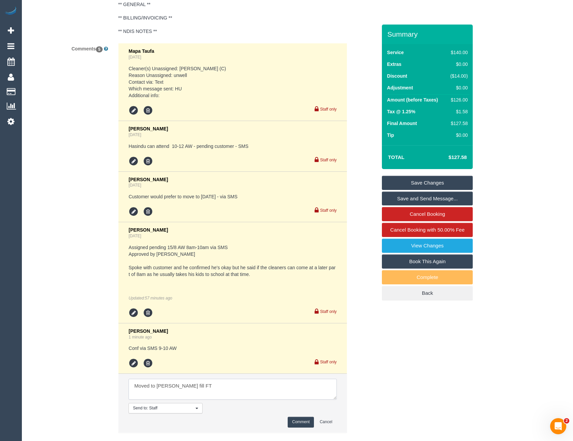
click at [174, 379] on textarea at bounding box center [232, 389] width 208 height 21
click at [202, 374] on li "Send to: Staff Nothing selected Send to: Staff Send to: Customer Send to: Team …" at bounding box center [232, 403] width 228 height 58
click at [200, 427] on fieldset "Notes and Comments By Staff By Customer Customer Profile Notes ** ACCESS ** ** …" at bounding box center [203, 155] width 348 height 579
type textarea "Moved to Sarah to fill FT - not informed as 3 weekly"
click at [301, 417] on button "Comment" at bounding box center [300, 422] width 26 height 10
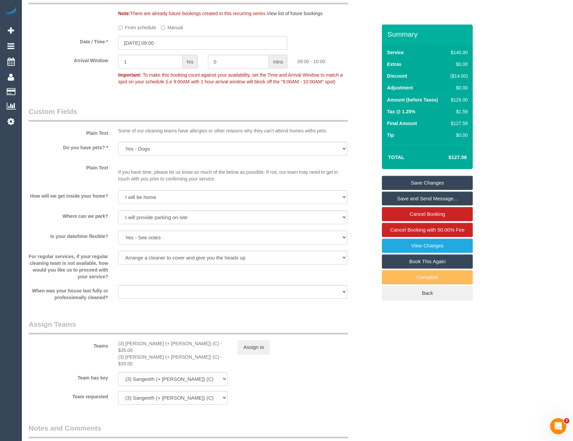
scroll to position [818, 0]
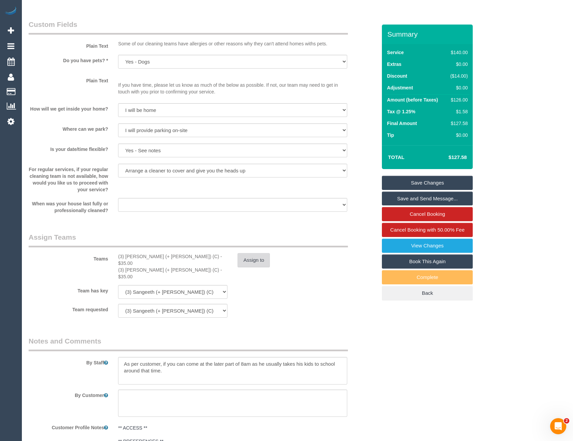
click at [257, 264] on button "Assign to" at bounding box center [253, 260] width 32 height 14
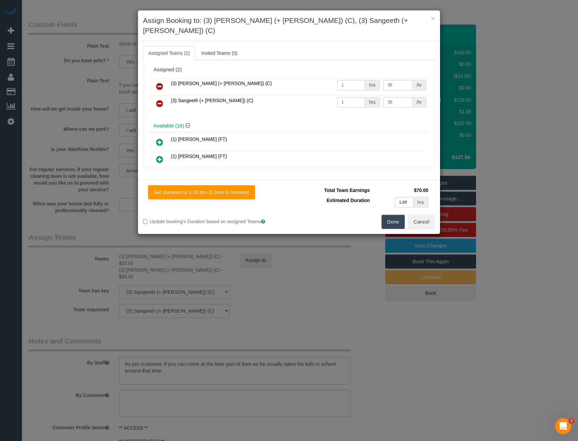
click at [157, 82] on icon at bounding box center [159, 86] width 7 height 8
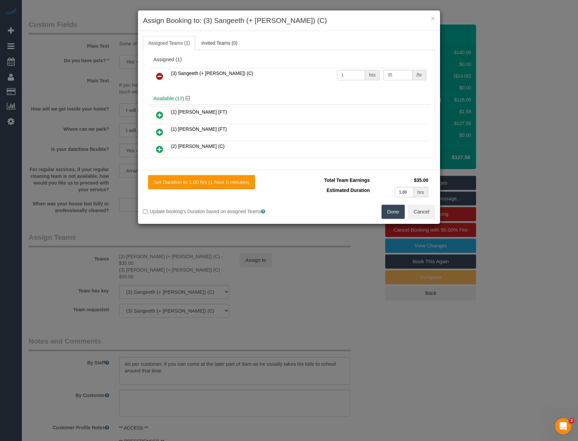
click at [157, 76] on icon at bounding box center [159, 76] width 7 height 8
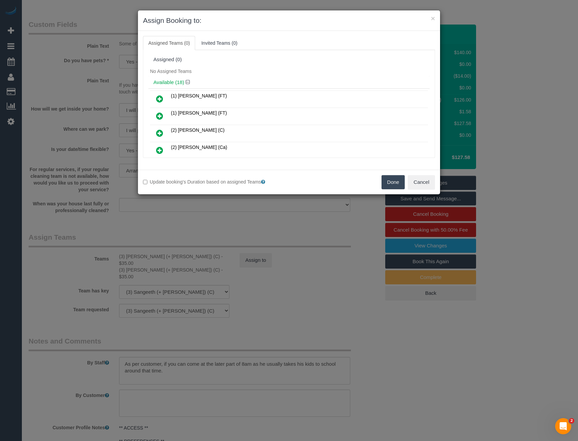
click at [158, 116] on icon at bounding box center [159, 116] width 7 height 8
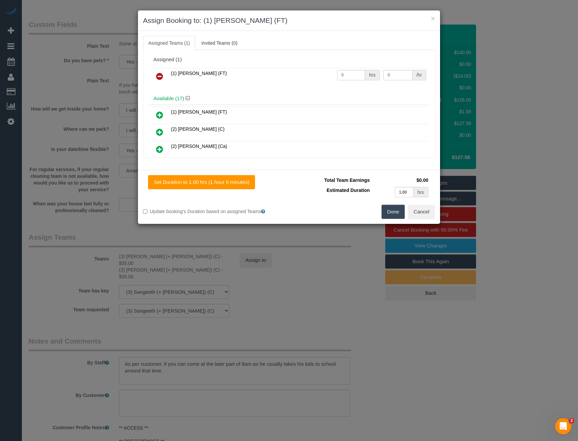
click at [388, 208] on button "Done" at bounding box center [393, 212] width 24 height 14
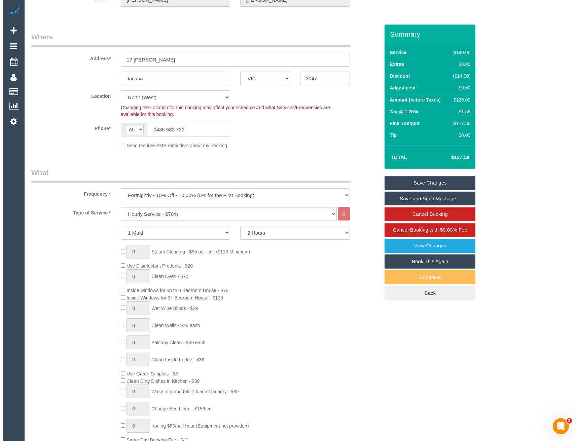
scroll to position [0, 0]
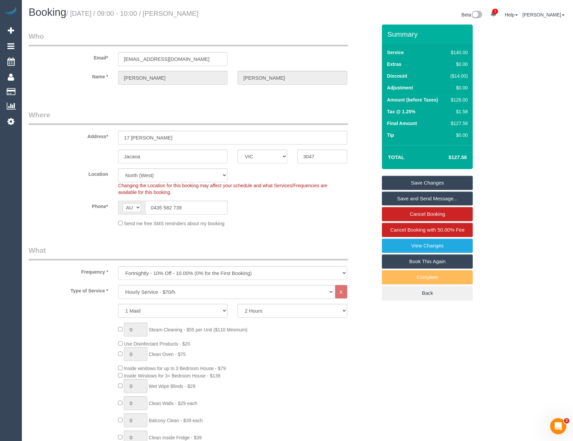
click at [403, 184] on link "Save Changes" at bounding box center [427, 183] width 91 height 14
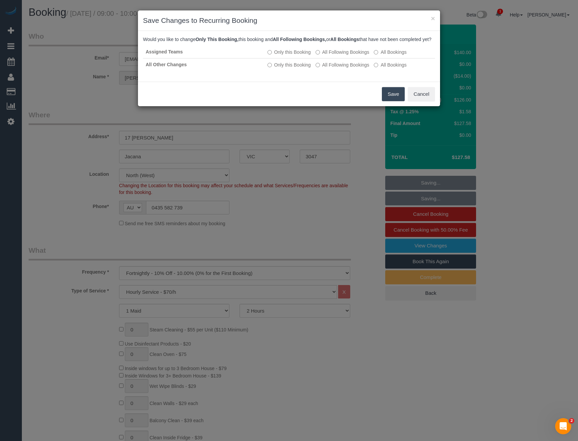
drag, startPoint x: 394, startPoint y: 102, endPoint x: 367, endPoint y: 78, distance: 35.7
click at [394, 101] on button "Save" at bounding box center [393, 94] width 23 height 14
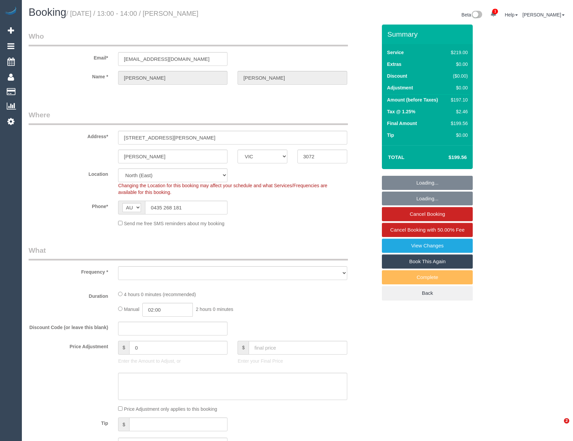
select select "VIC"
select select "string:stripe-pm_1RLXQJ2GScqysDRVdTkU3jsz"
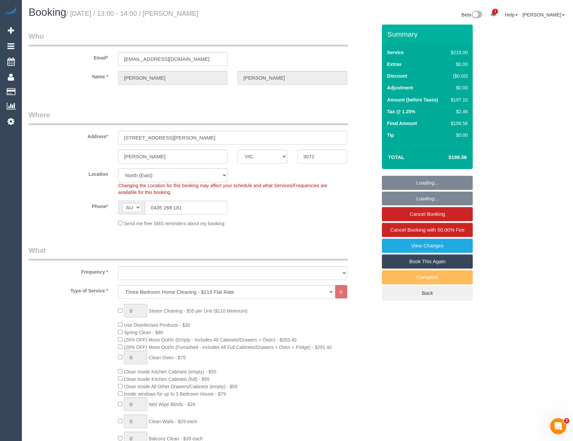
select select "object:664"
select select "number:27"
select select "number:14"
select select "number:19"
select select "number:36"
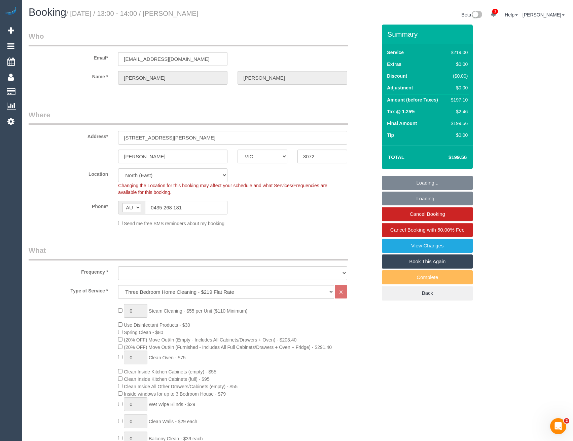
select select "number:34"
select select "number:11"
select select "object:815"
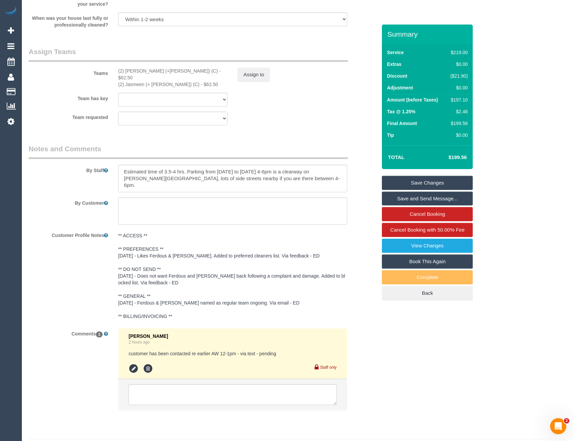
scroll to position [1022, 0]
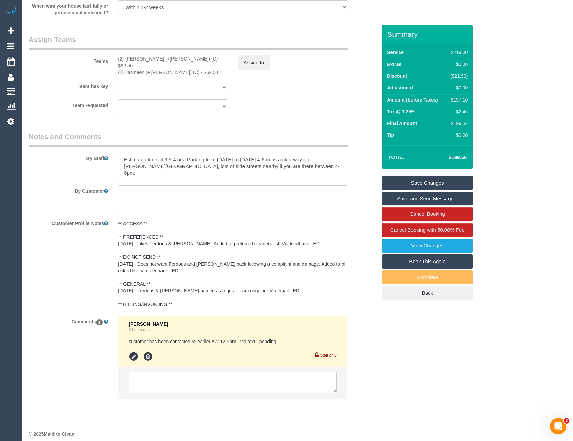
drag, startPoint x: 193, startPoint y: 376, endPoint x: 201, endPoint y: 373, distance: 8.6
click at [193, 376] on textarea at bounding box center [232, 382] width 208 height 21
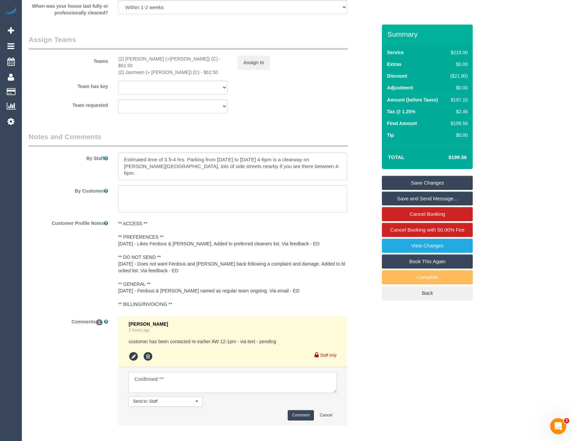
type textarea "Confirmed ^^"
click at [311, 411] on button "Comment" at bounding box center [300, 415] width 26 height 10
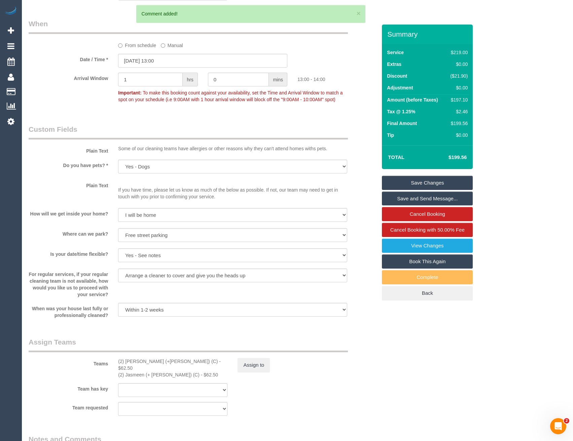
scroll to position [585, 0]
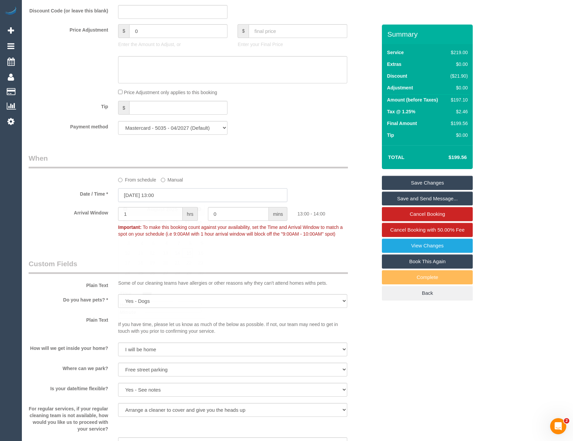
click at [181, 192] on input "15/08/2025 13:00" at bounding box center [202, 195] width 169 height 14
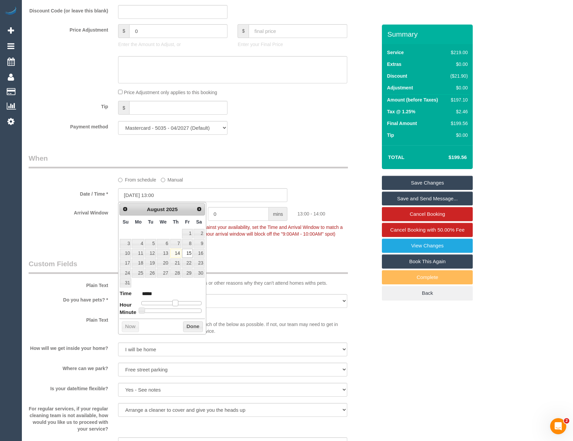
type input "15/08/2025 12:00"
type input "*****"
click at [173, 302] on span at bounding box center [172, 303] width 6 height 6
click at [194, 326] on button "Done" at bounding box center [193, 326] width 20 height 11
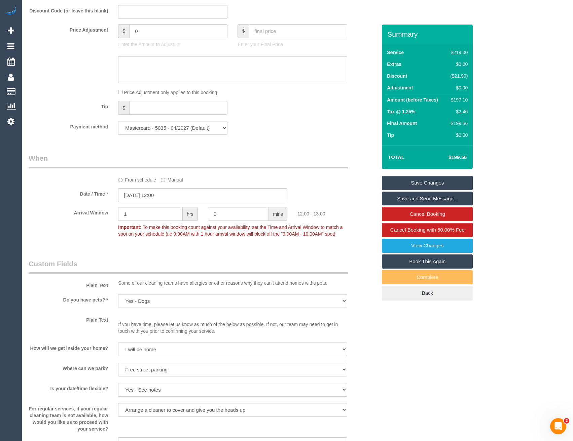
click at [423, 185] on link "Save Changes" at bounding box center [427, 183] width 91 height 14
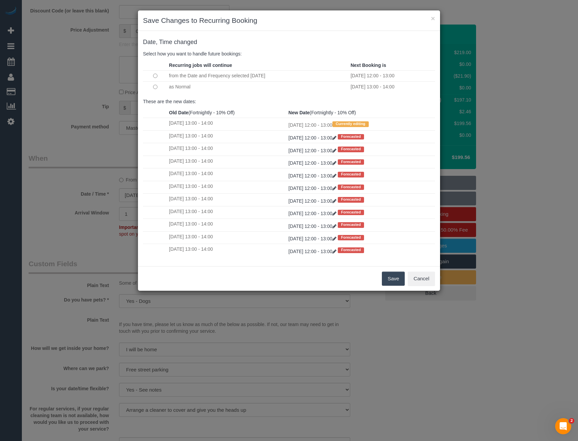
click at [157, 89] on td at bounding box center [155, 86] width 24 height 11
click at [390, 279] on button "Save" at bounding box center [393, 279] width 23 height 14
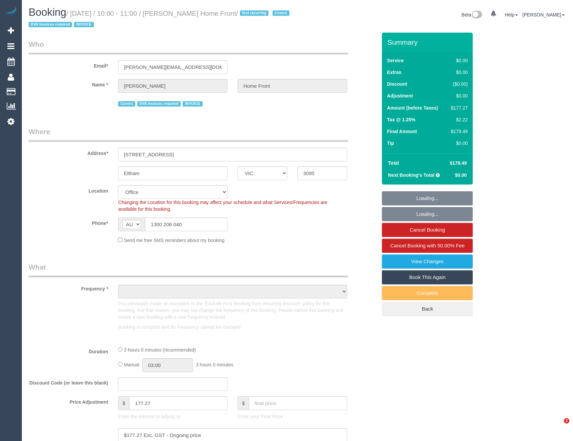
select select "VIC"
select select "object:821"
select select "180"
select select "number:28"
select select "number:14"
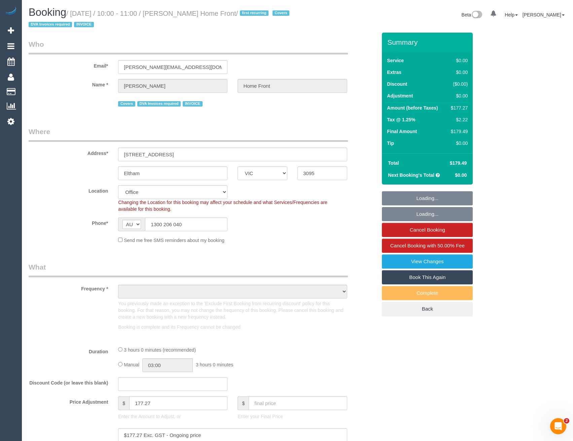
select select "number:19"
select select "number:22"
select select "number:35"
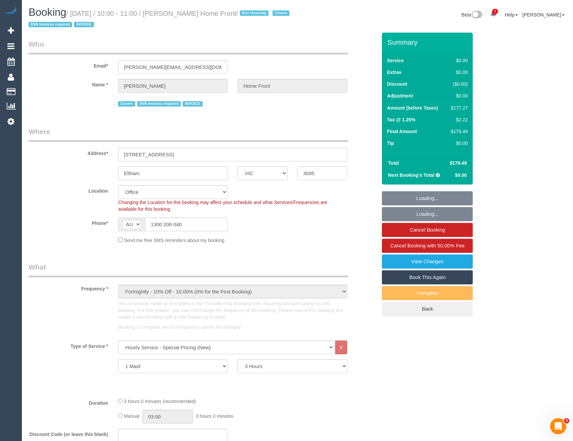
select select "object:2154"
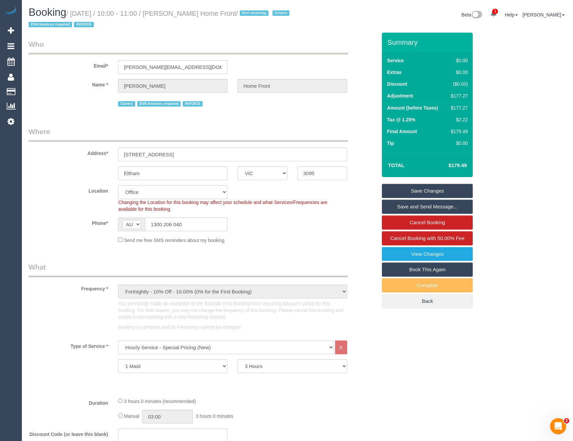
click at [34, 93] on link "Customers" at bounding box center [64, 91] width 84 height 13
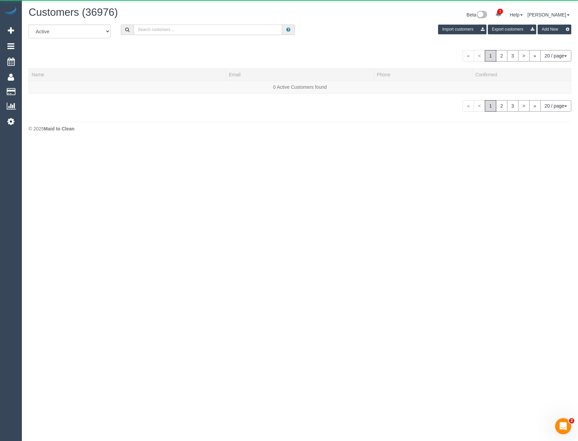
click at [172, 29] on input "text" at bounding box center [207, 30] width 149 height 10
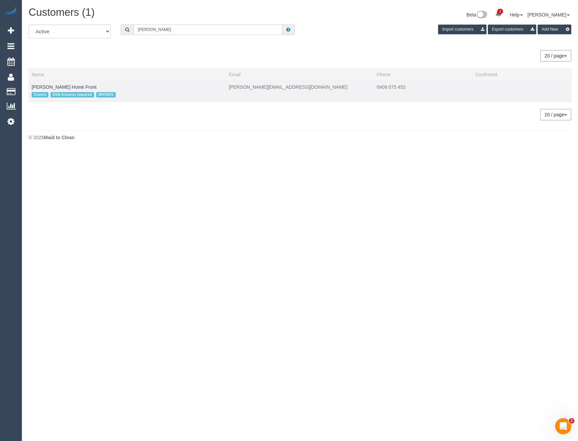
type input "[PERSON_NAME]"
click at [79, 83] on td "[PERSON_NAME] Home Front Covers DVA Invoices required INVOICE" at bounding box center [127, 91] width 197 height 21
click at [80, 87] on link "[PERSON_NAME] Home Front" at bounding box center [64, 86] width 65 height 5
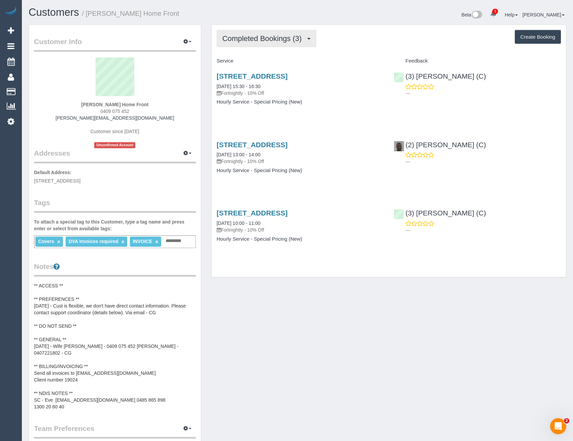
click at [287, 40] on span "Completed Bookings (3)" at bounding box center [263, 38] width 83 height 8
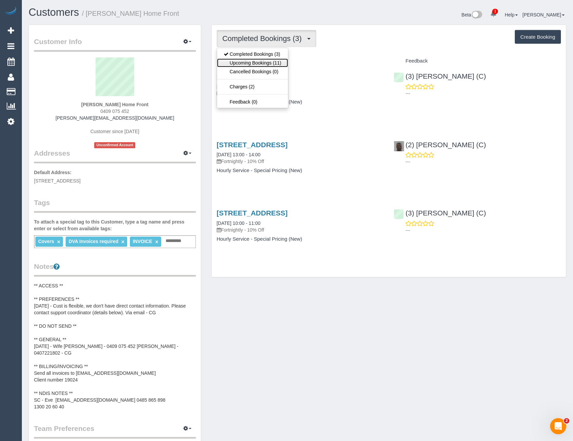
click at [271, 65] on link "Upcoming Bookings (11)" at bounding box center [252, 62] width 71 height 9
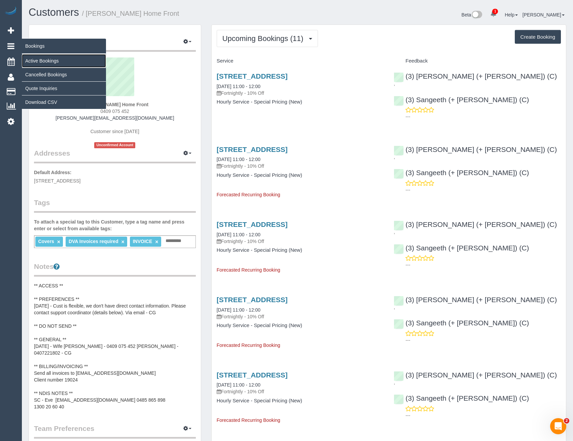
click at [33, 58] on link "Active Bookings" at bounding box center [64, 60] width 84 height 13
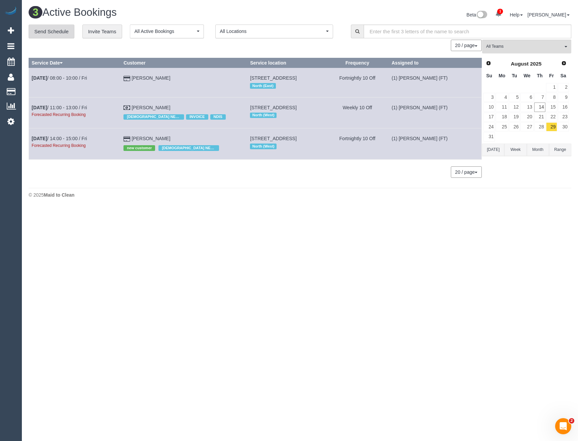
click at [50, 33] on link "Send Schedule" at bounding box center [52, 32] width 46 height 14
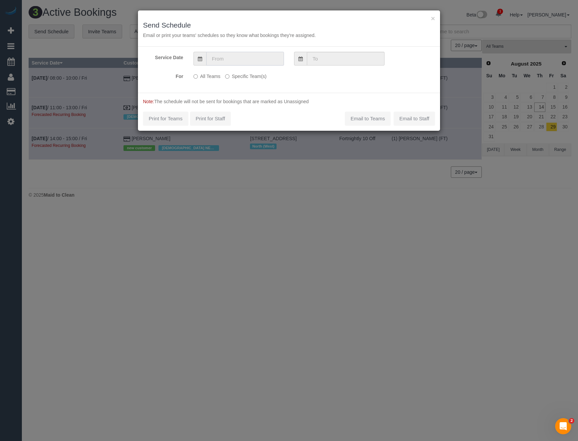
click at [225, 55] on input "text" at bounding box center [245, 59] width 78 height 14
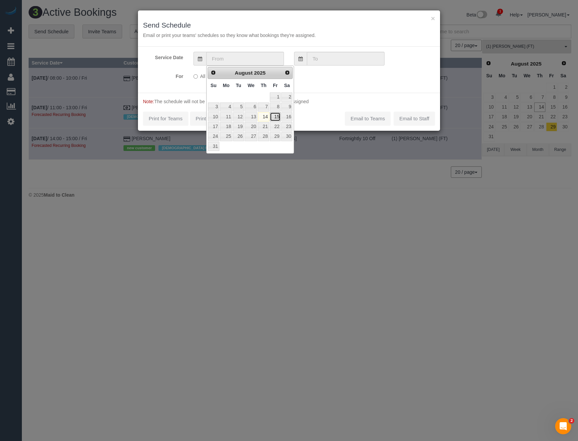
click at [274, 116] on link "15" at bounding box center [275, 116] width 11 height 9
type input "[DATE]"
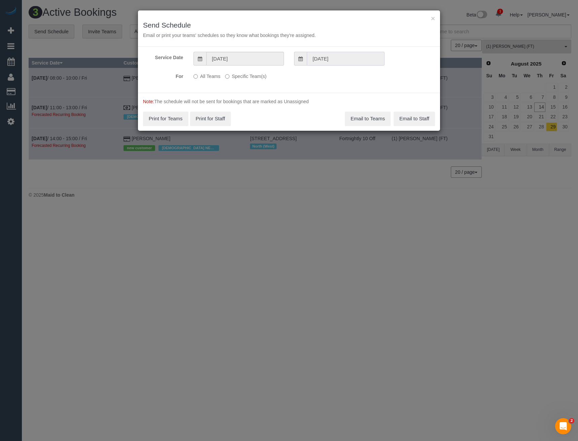
click at [319, 60] on input "[DATE]" at bounding box center [346, 59] width 78 height 14
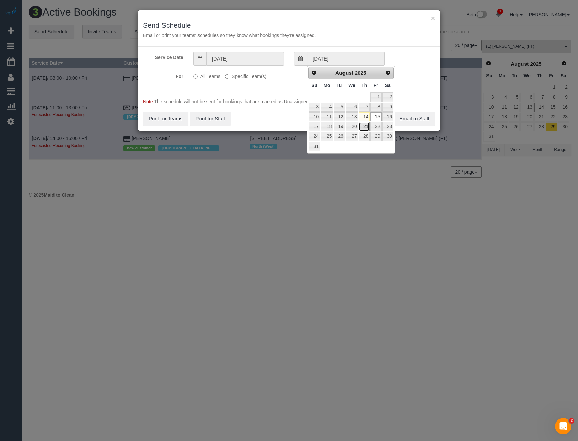
click at [364, 127] on link "21" at bounding box center [363, 126] width 11 height 9
type input "[DATE]"
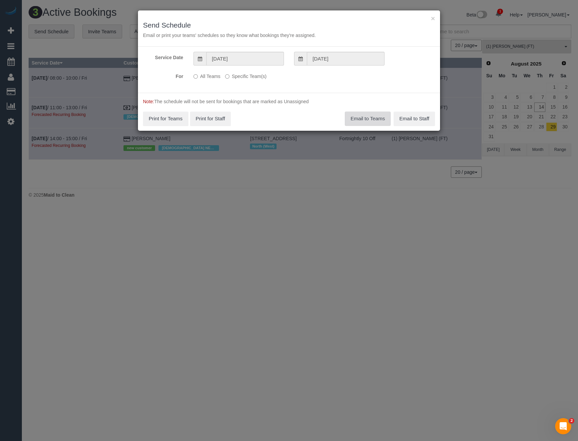
click at [360, 121] on button "Email to Teams" at bounding box center [368, 119] width 46 height 14
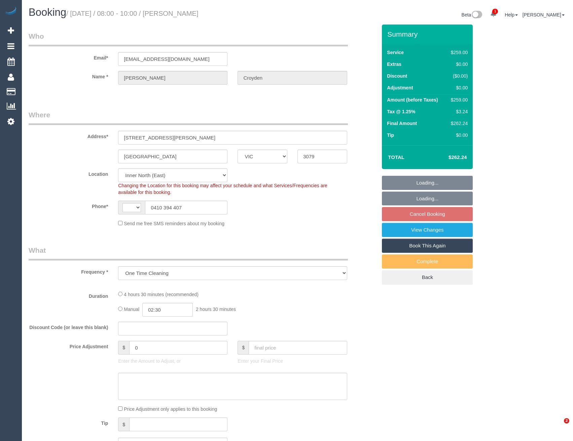
select select "VIC"
select select "object:467"
select select "string:AU"
select select "number:30"
select select "number:14"
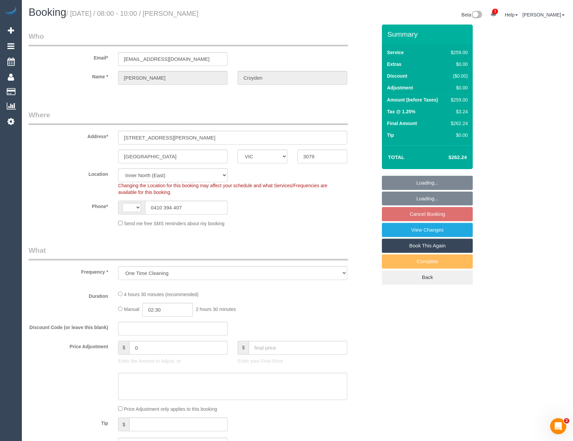
select select "number:19"
select select "number:24"
select select "number:34"
select select "number:13"
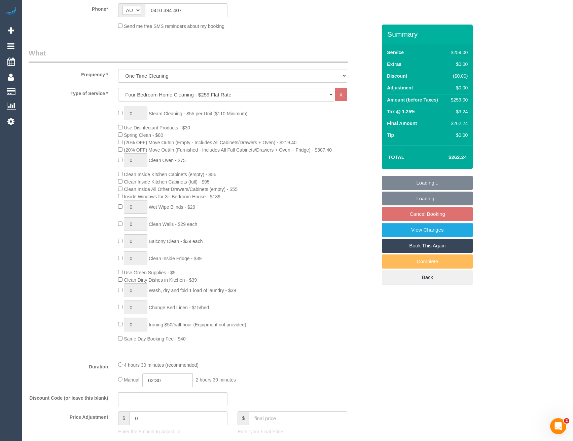
select select "string:stripe-pm_1RplIr2GScqysDRV5BBuDiem"
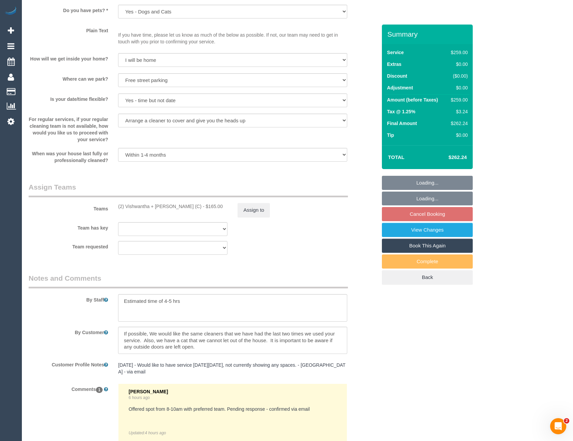
scroll to position [971, 0]
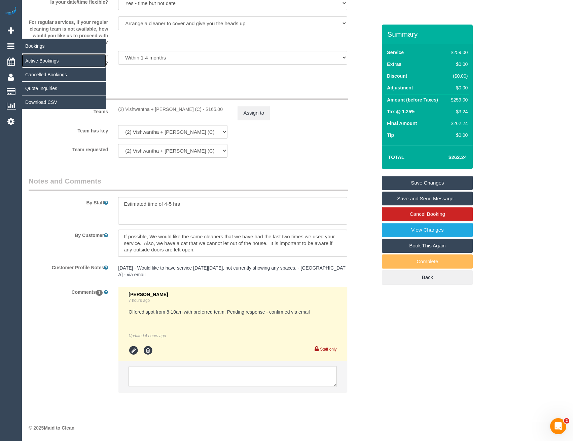
click at [35, 60] on link "Active Bookings" at bounding box center [64, 60] width 84 height 13
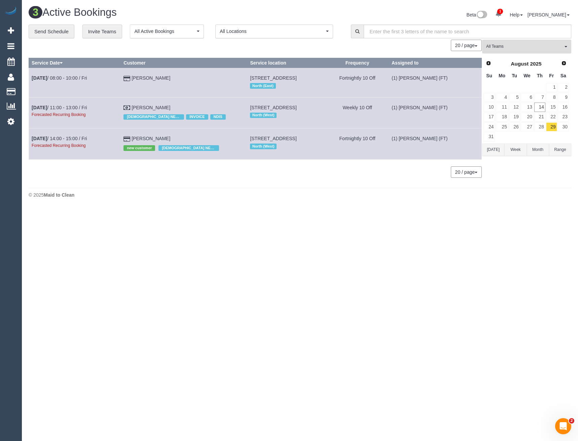
click at [504, 42] on button "All Teams" at bounding box center [526, 47] width 89 height 14
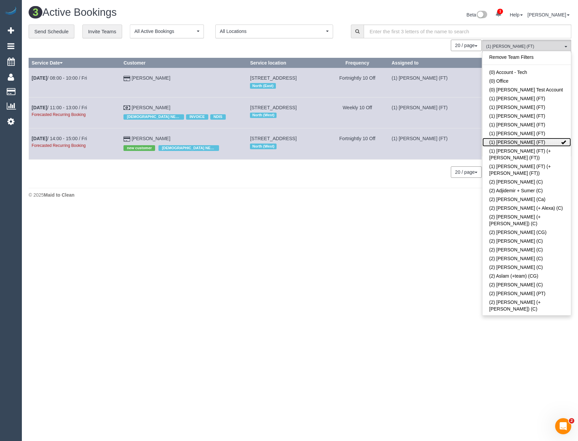
click at [509, 144] on link "(1) Sarah Slattery (FT)" at bounding box center [526, 142] width 88 height 9
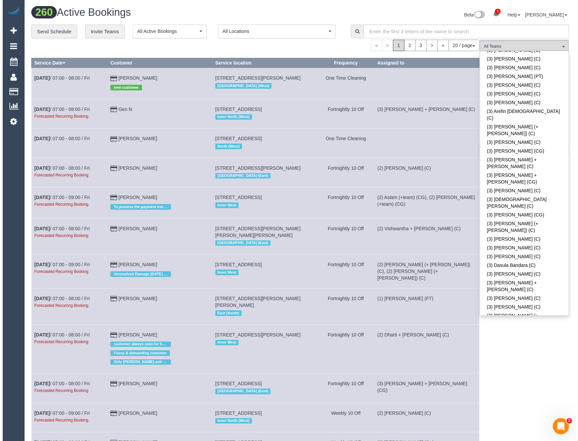
scroll to position [941, 0]
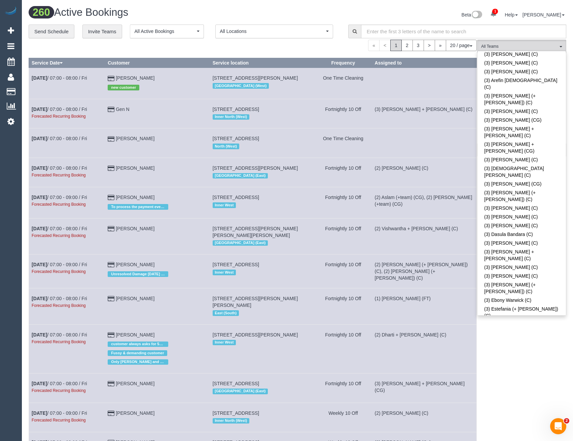
click at [512, 329] on div "(3) Hasindu Chamath (C) All Teams Remove Team Filters (0) Account - Tech (0) Of…" at bounding box center [521, 386] width 89 height 693
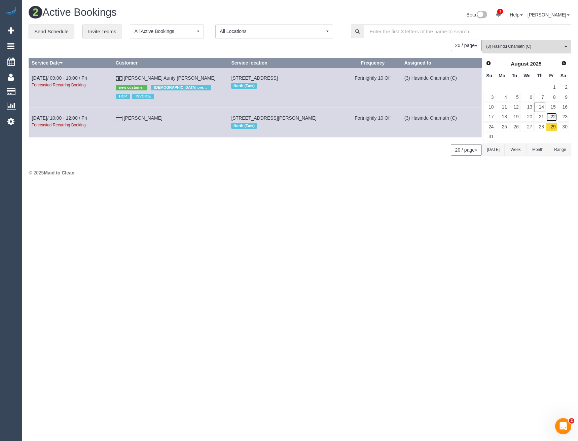
click at [552, 113] on link "22" at bounding box center [551, 117] width 11 height 9
click at [551, 109] on link "15" at bounding box center [551, 107] width 11 height 9
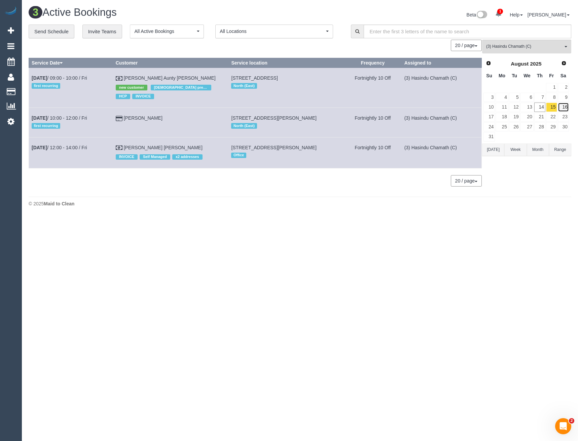
click at [566, 106] on link "16" at bounding box center [562, 107] width 11 height 9
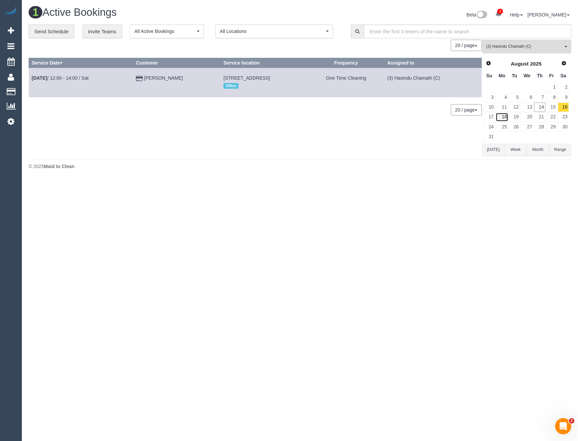
click at [504, 114] on link "18" at bounding box center [501, 117] width 12 height 9
click at [512, 114] on link "19" at bounding box center [514, 117] width 11 height 9
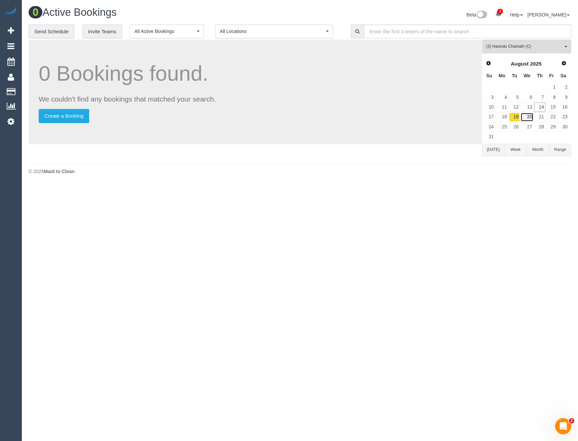
click at [525, 116] on link "20" at bounding box center [526, 117] width 13 height 9
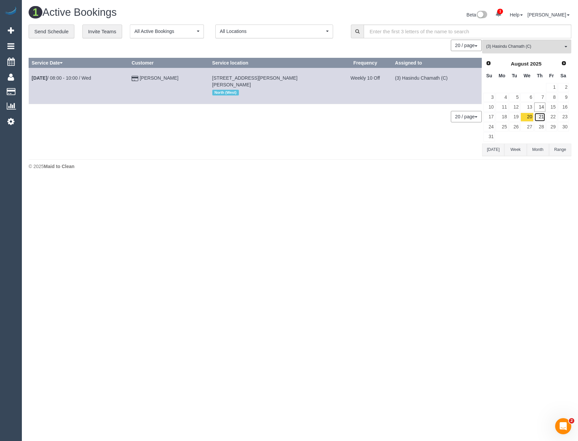
click at [539, 119] on link "21" at bounding box center [539, 117] width 11 height 9
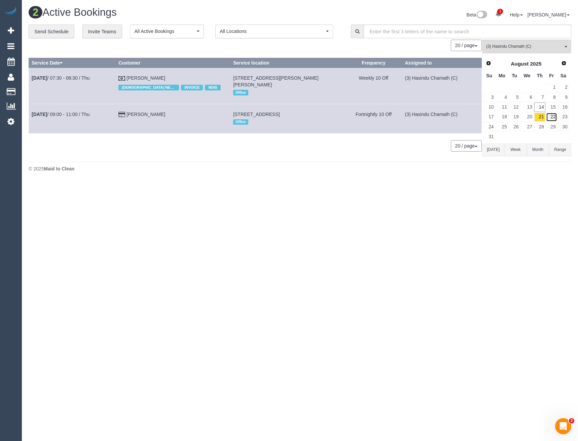
click at [553, 119] on link "22" at bounding box center [551, 117] width 11 height 9
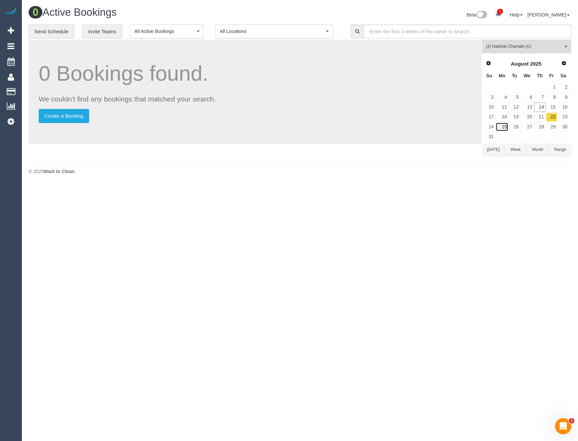
click at [502, 126] on link "25" at bounding box center [501, 126] width 12 height 9
click at [513, 126] on link "26" at bounding box center [514, 126] width 11 height 9
click at [525, 126] on link "27" at bounding box center [526, 126] width 13 height 9
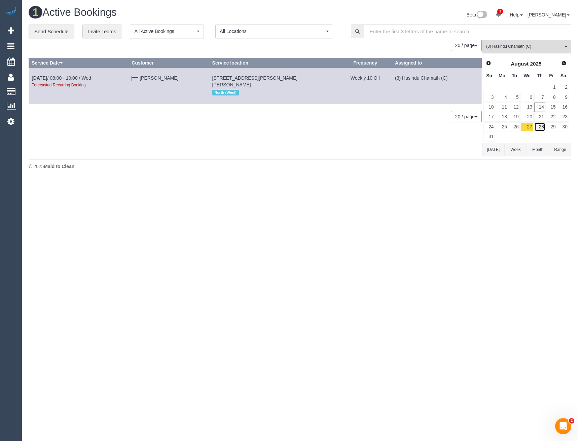
click at [539, 127] on link "28" at bounding box center [539, 126] width 11 height 9
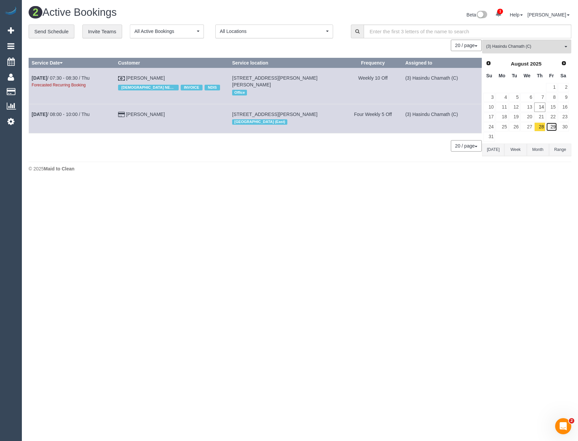
click at [549, 127] on link "29" at bounding box center [551, 126] width 11 height 9
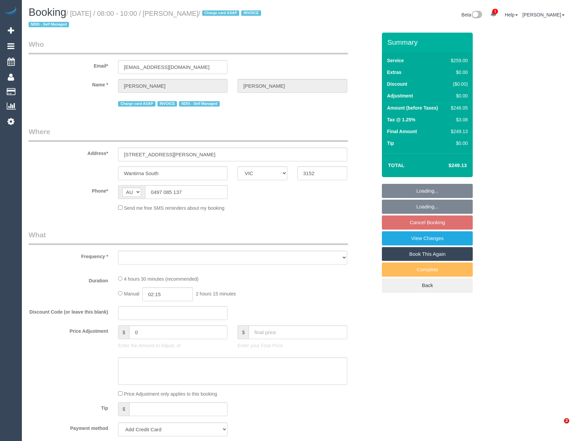
select select "VIC"
select select "number:30"
select select "number:14"
select select "number:19"
select select "number:23"
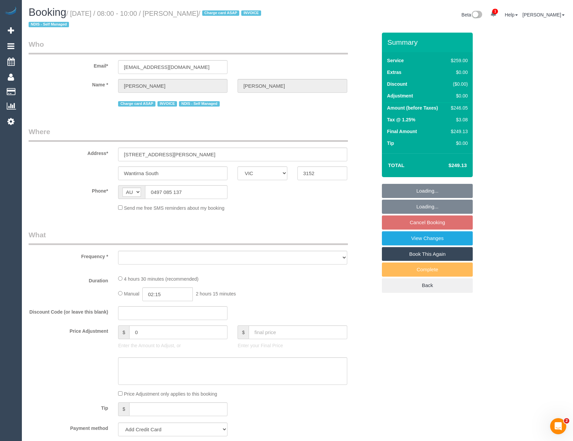
select select "number:33"
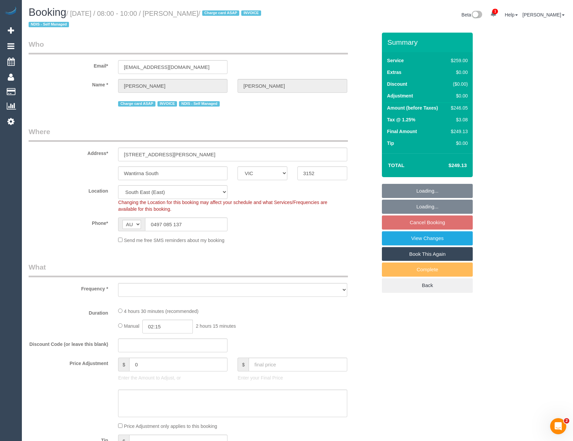
select select "object:1311"
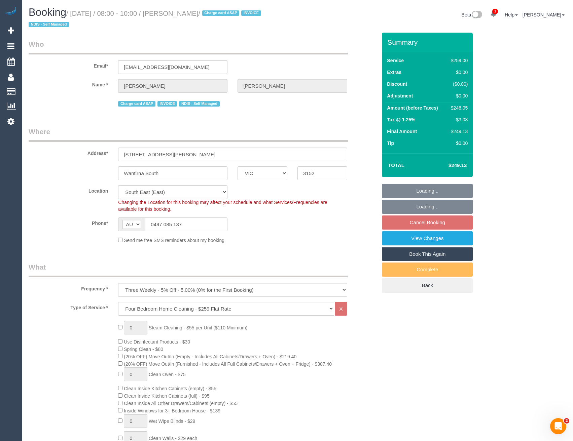
select select "string:stripe-pm_1QuObe2GScqysDRV6ciYV9Fc"
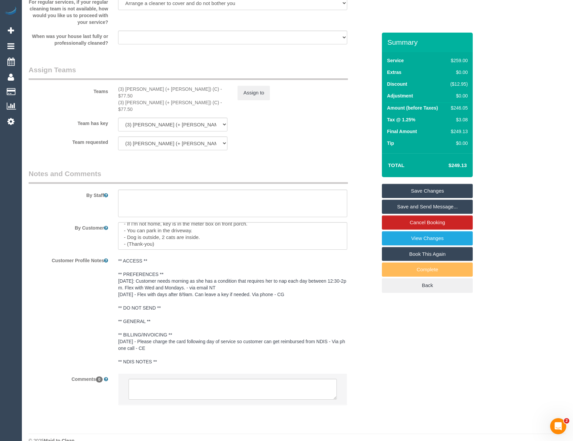
scroll to position [7, 0]
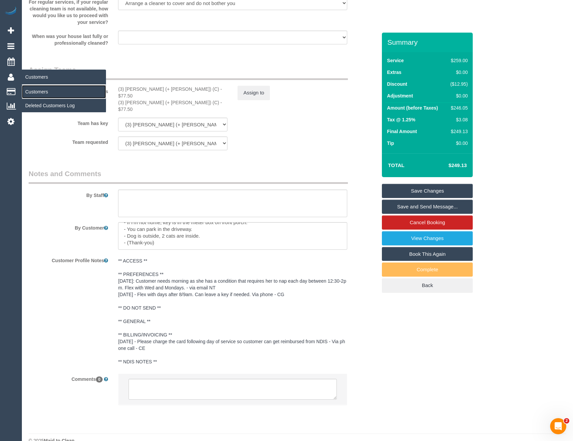
click at [34, 90] on link "Customers" at bounding box center [64, 91] width 84 height 13
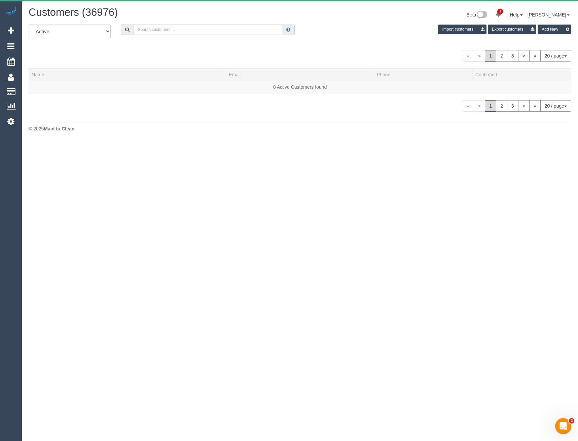
click at [161, 29] on input "text" at bounding box center [207, 30] width 149 height 10
type input "S"
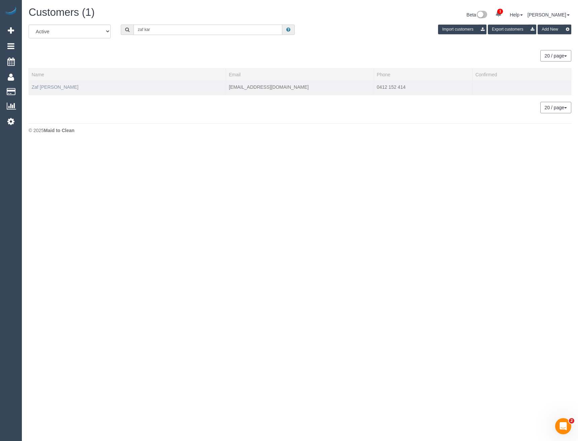
type input "zaf kar"
click at [45, 87] on link "Zaf [PERSON_NAME]" at bounding box center [55, 86] width 47 height 5
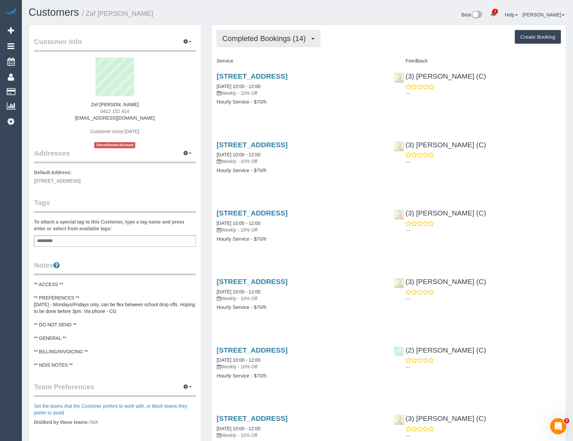
click at [272, 38] on span "Completed Bookings (14)" at bounding box center [265, 38] width 87 height 8
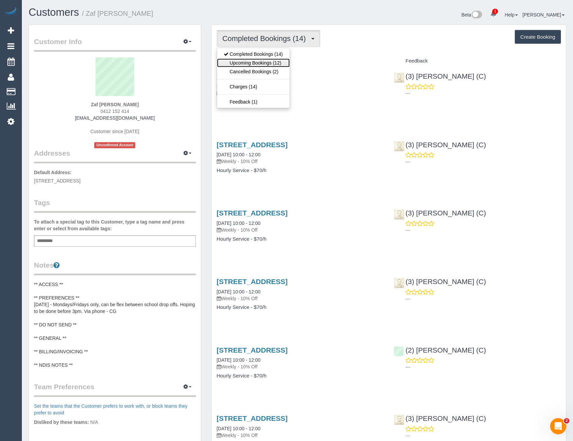
click at [278, 61] on link "Upcoming Bookings (12)" at bounding box center [253, 62] width 73 height 9
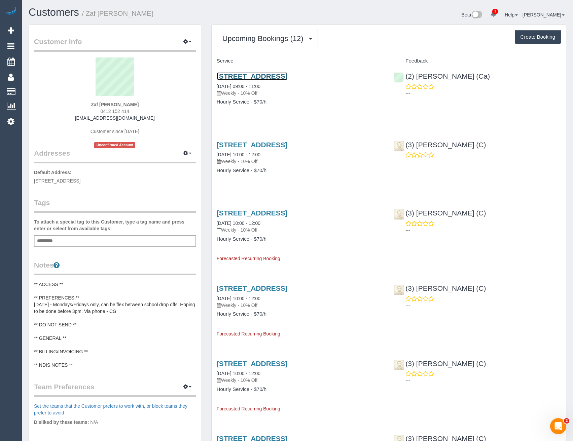
click at [287, 73] on link "[STREET_ADDRESS]" at bounding box center [251, 76] width 71 height 8
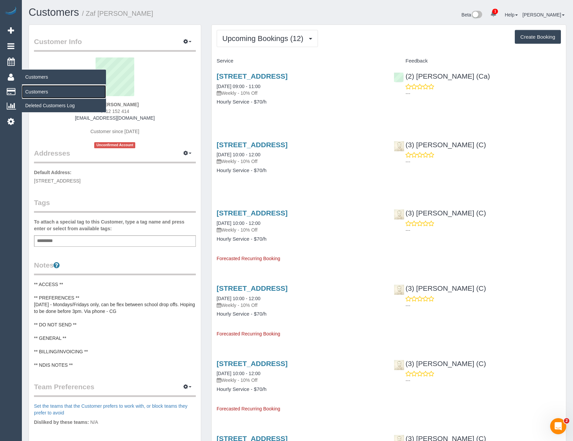
click at [40, 92] on link "Customers" at bounding box center [64, 91] width 84 height 13
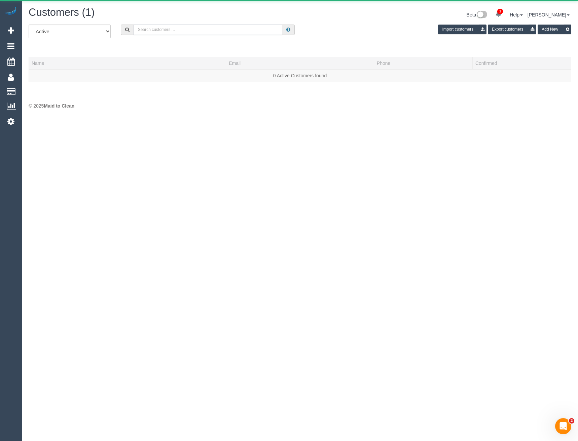
click at [165, 27] on input "text" at bounding box center [207, 30] width 149 height 10
drag, startPoint x: 166, startPoint y: 27, endPoint x: 105, endPoint y: 35, distance: 61.4
click at [115, 35] on div "All Active Archived [PERSON_NAME] Import customers Export customers Add New" at bounding box center [300, 34] width 552 height 19
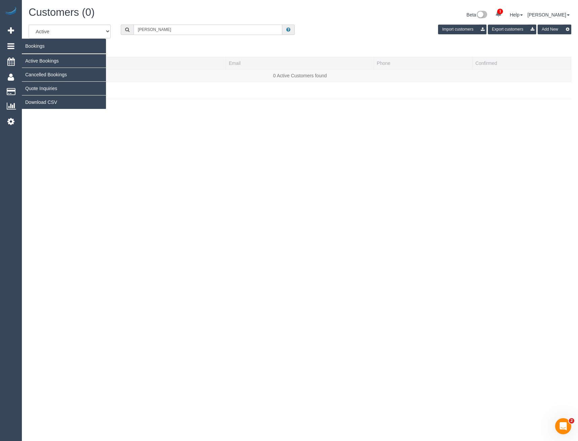
type input "[PERSON_NAME]"
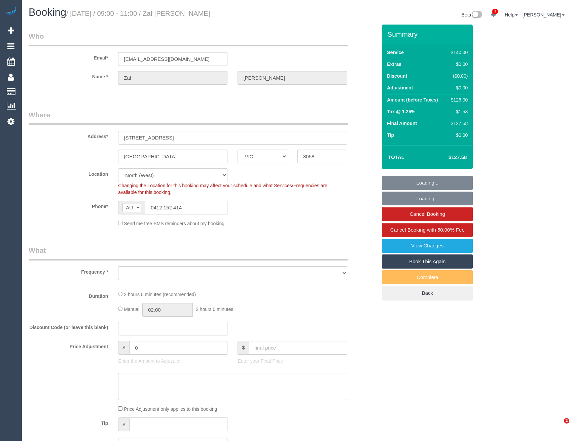
select select "VIC"
select select "object:713"
select select "string:stripe-pm_1REhy02GScqysDRVHmJSvn8c"
select select "number:27"
select select "number:14"
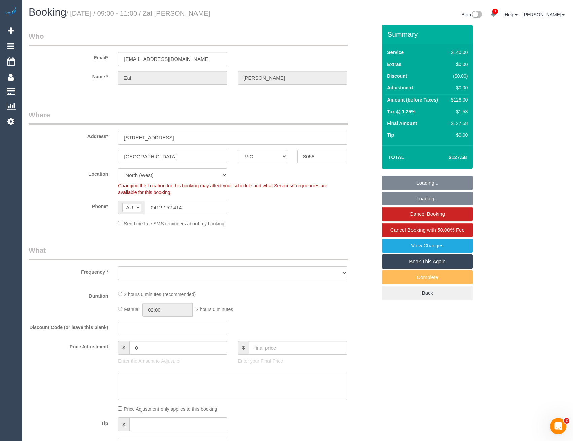
select select "number:18"
select select "number:36"
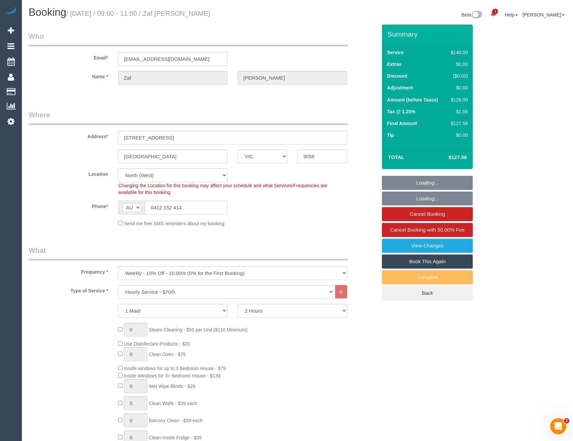
select select "object:1629"
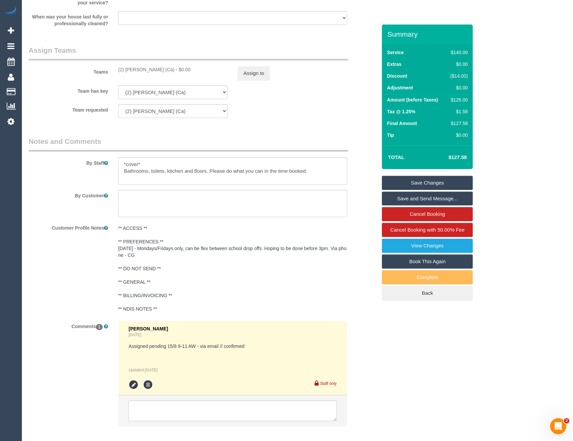
scroll to position [972, 0]
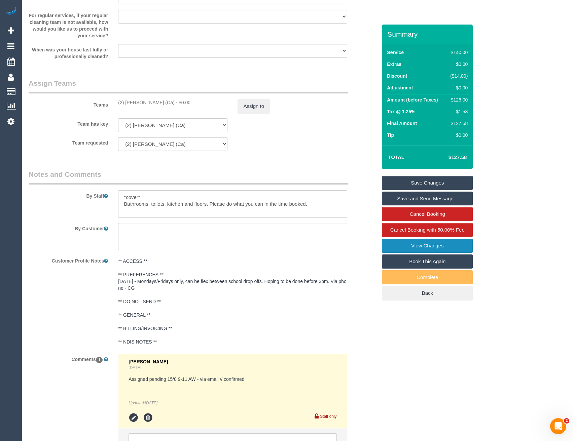
click at [428, 244] on link "View Changes" at bounding box center [427, 246] width 91 height 14
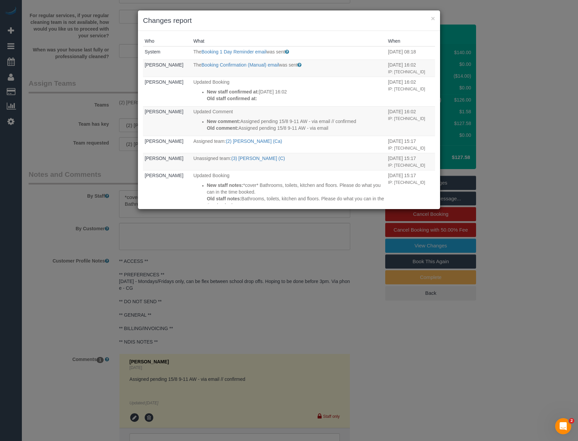
click at [223, 276] on div "× Changes report Who What When System The Booking 1 Day Reminder email was sent…" at bounding box center [289, 220] width 578 height 441
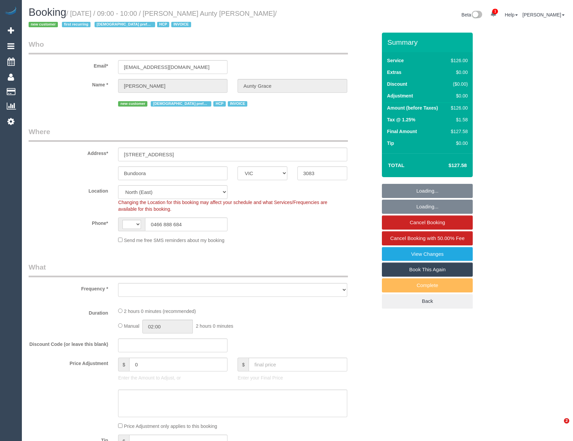
select select "VIC"
select select "string:AU"
select select "object:798"
select select "120"
select select "number:28"
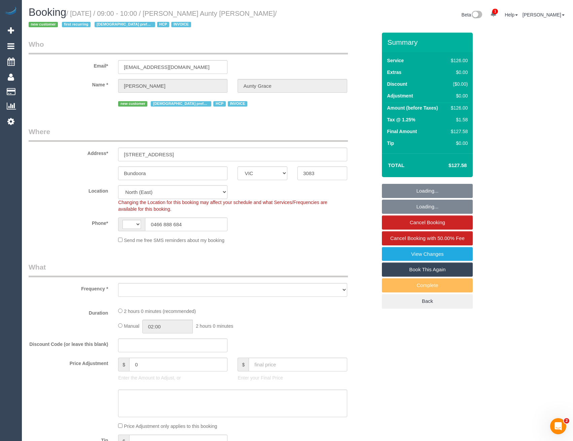
select select "number:14"
select select "number:19"
select select "number:25"
select select "number:35"
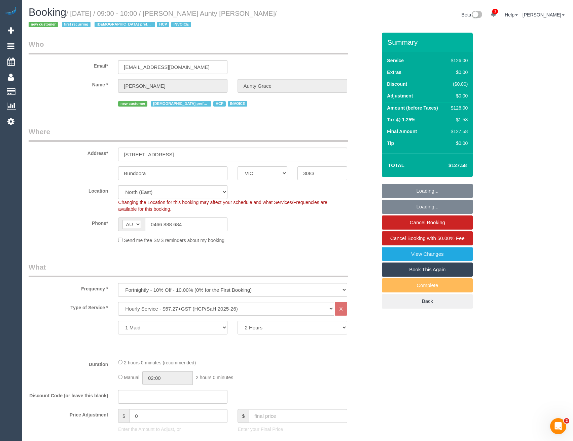
select select "object:803"
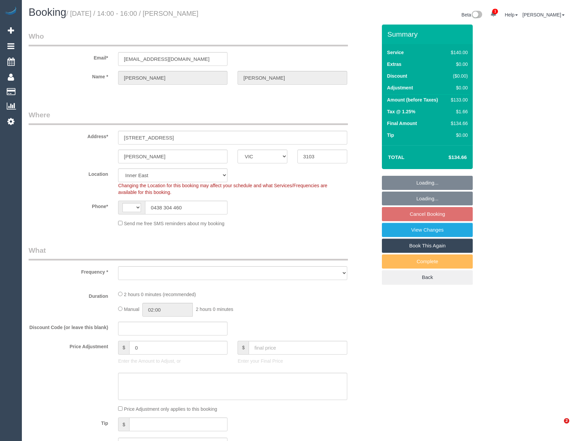
select select "VIC"
select select "string:AU"
select select "number:28"
select select "number:14"
select select "number:19"
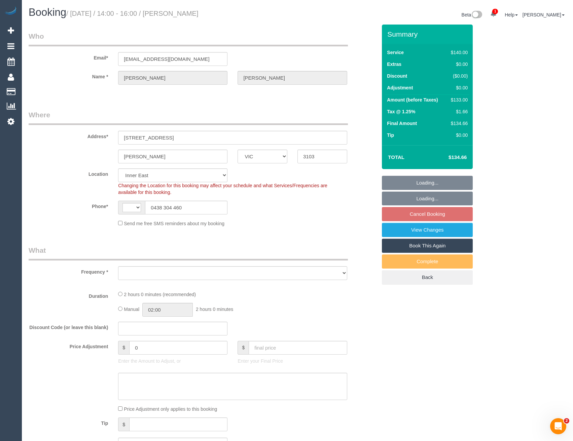
select select "number:22"
select select "number:35"
select select "number:13"
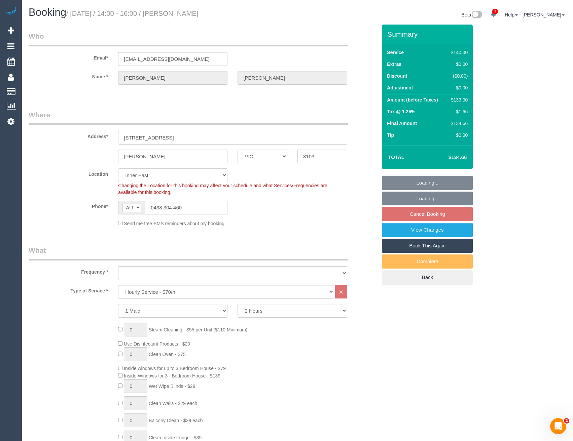
select select "object:858"
select select "string:stripe-pm_1ROA5j2GScqysDRVqjLfyH3n"
select select "spot5"
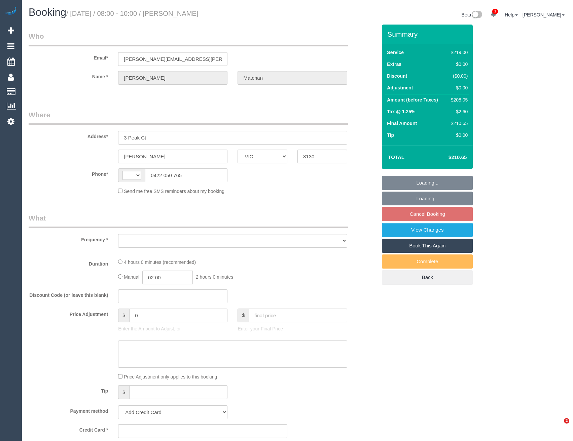
select select "VIC"
select select "string:AU"
select select "number:29"
select select "number:14"
select select "number:18"
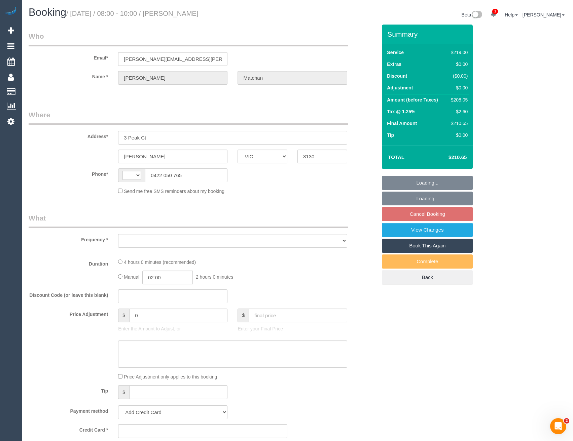
select select "number:25"
select select "number:34"
select select "number:11"
select select "object:687"
select select "string:stripe-pm_1NdnTo2GScqysDRVqFveNEDy"
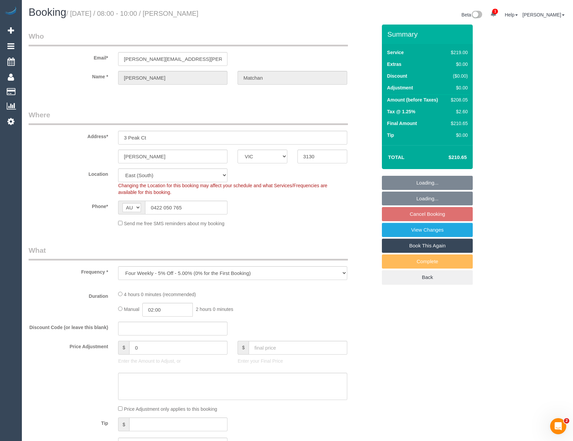
select select "object:794"
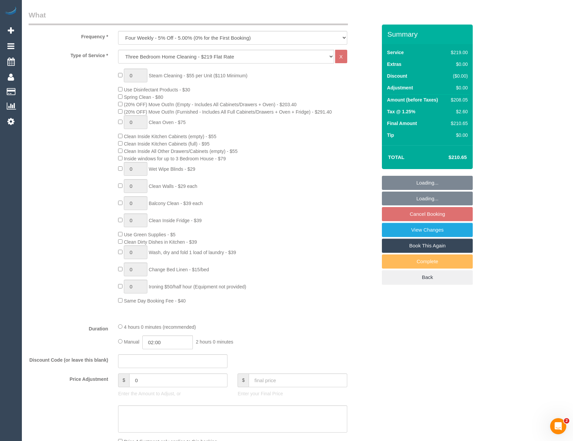
select select "spot2"
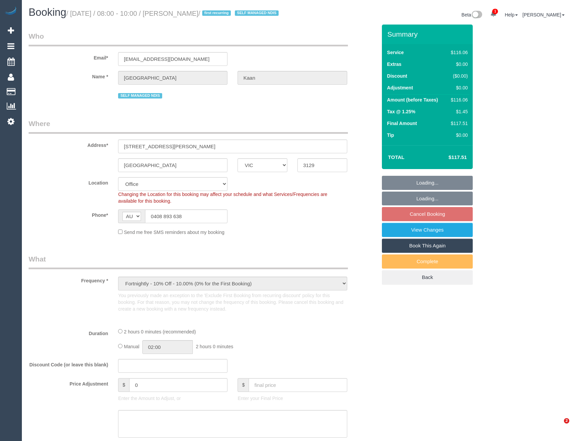
select select "VIC"
select select "object:560"
select select "string:stripe-pm_1Rjt182GScqysDRVd9mYAh9c"
select select "number:28"
select select "number:14"
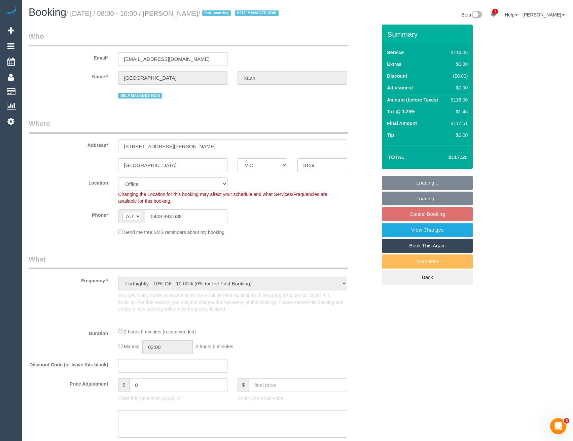
select select "number:18"
select select "number:24"
select select "number:34"
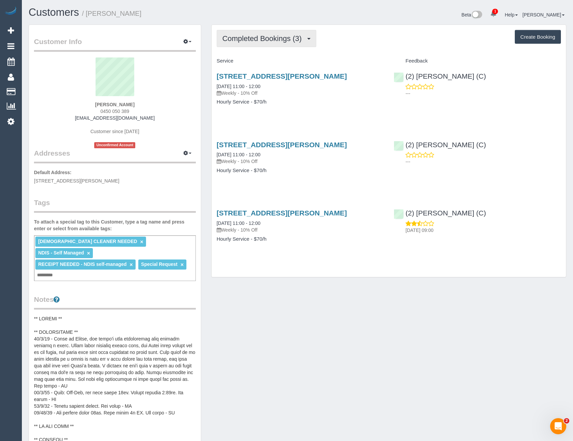
click at [290, 40] on span "Completed Bookings (3)" at bounding box center [263, 38] width 83 height 8
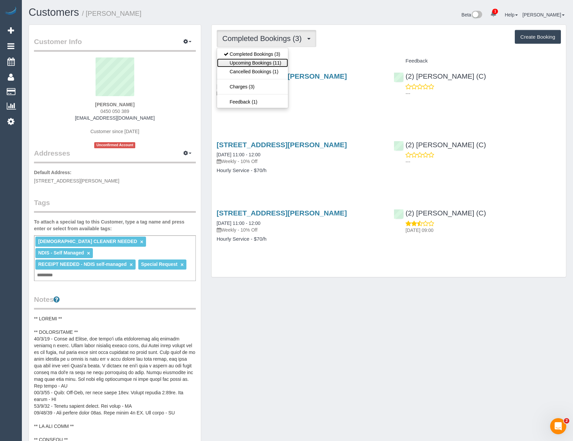
click at [270, 64] on link "Upcoming Bookings (11)" at bounding box center [252, 62] width 71 height 9
